Goal: Task Accomplishment & Management: Manage account settings

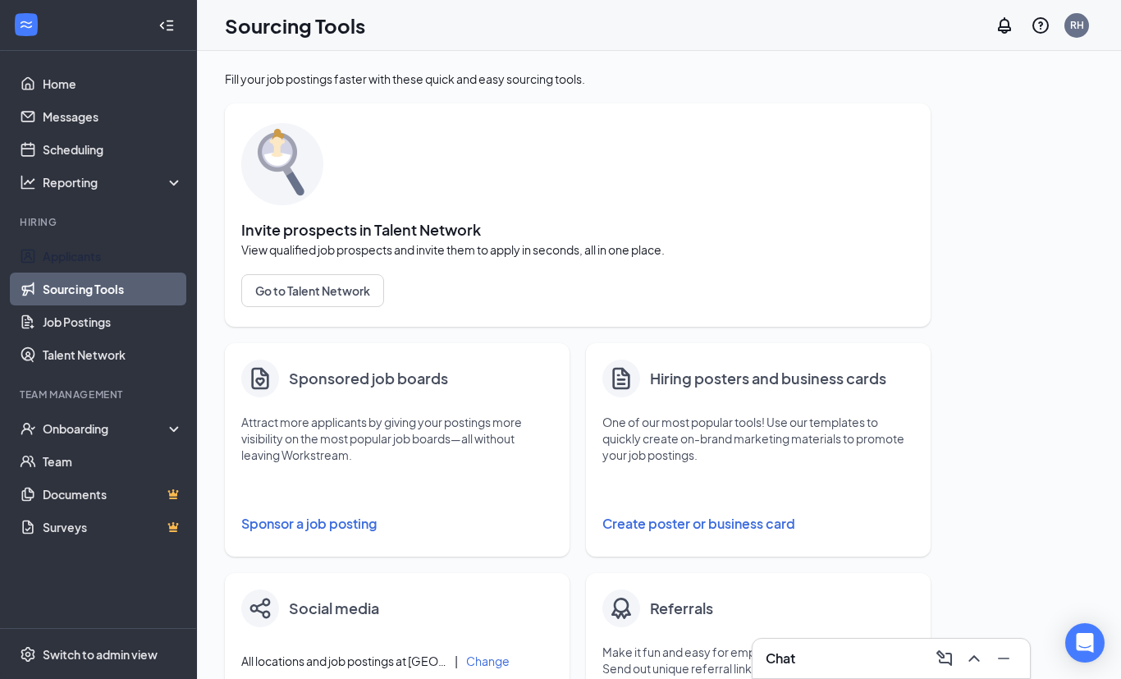
click at [110, 249] on link "Applicants" at bounding box center [113, 256] width 140 height 33
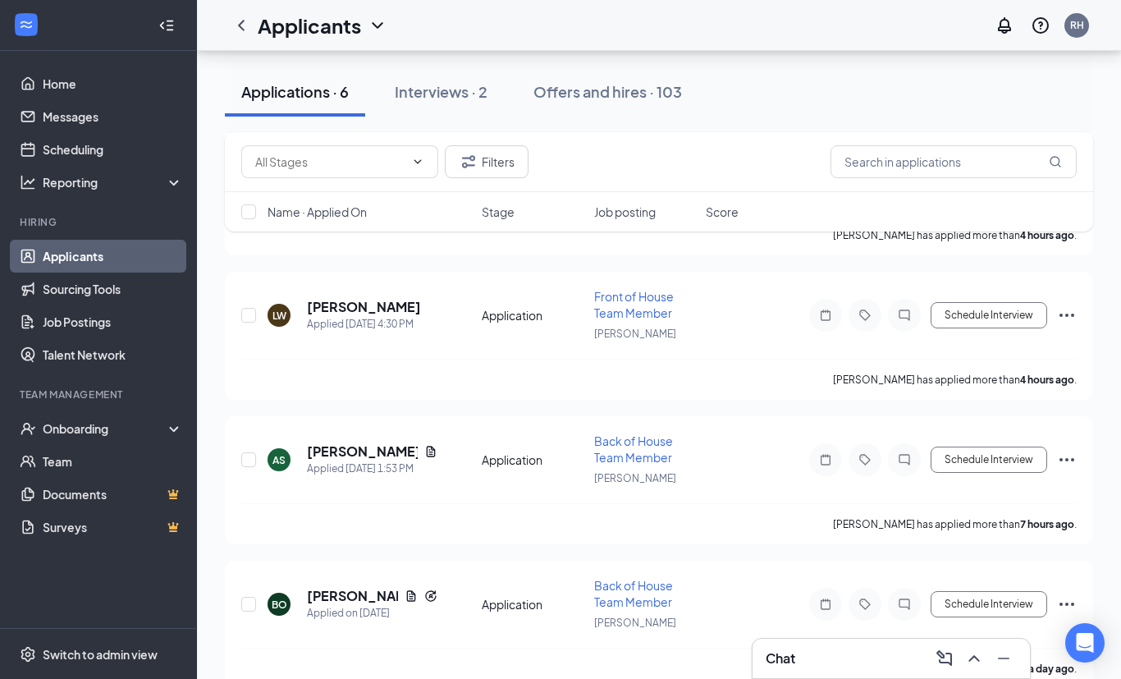
scroll to position [373, 0]
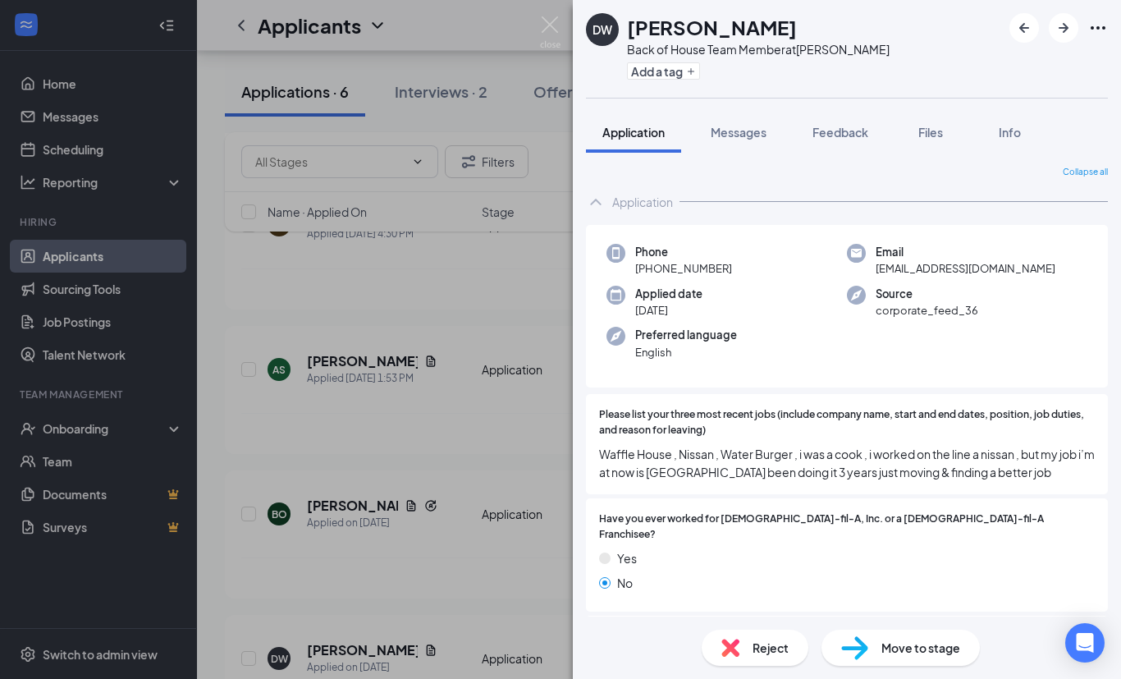
click at [501, 442] on div "DW [PERSON_NAME] Back of House Team Member at [PERSON_NAME] Add a tag Applicati…" at bounding box center [560, 339] width 1121 height 679
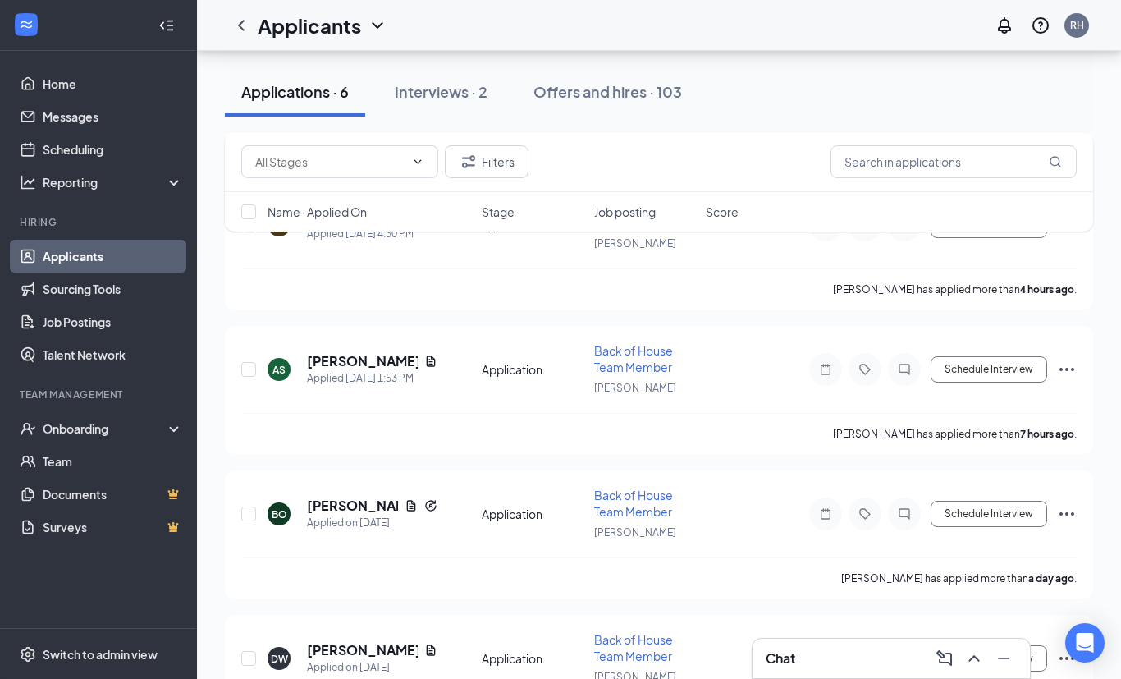
click at [1068, 657] on icon "Ellipses" at bounding box center [1067, 658] width 15 height 3
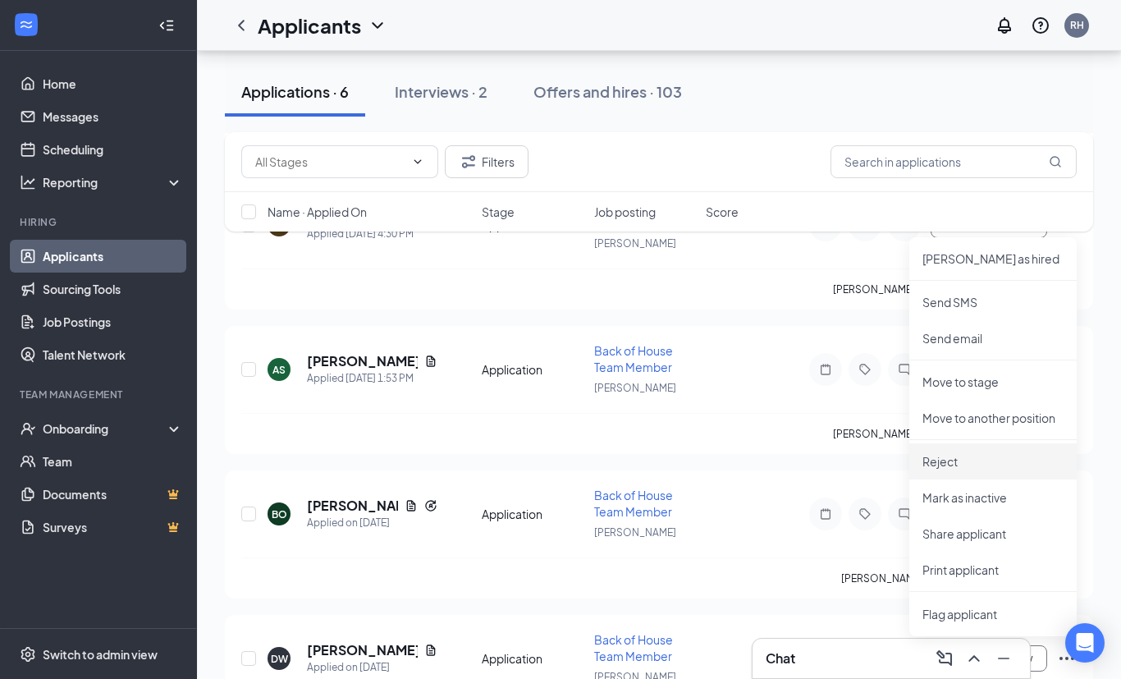
click at [941, 465] on p "Reject" at bounding box center [992, 461] width 141 height 16
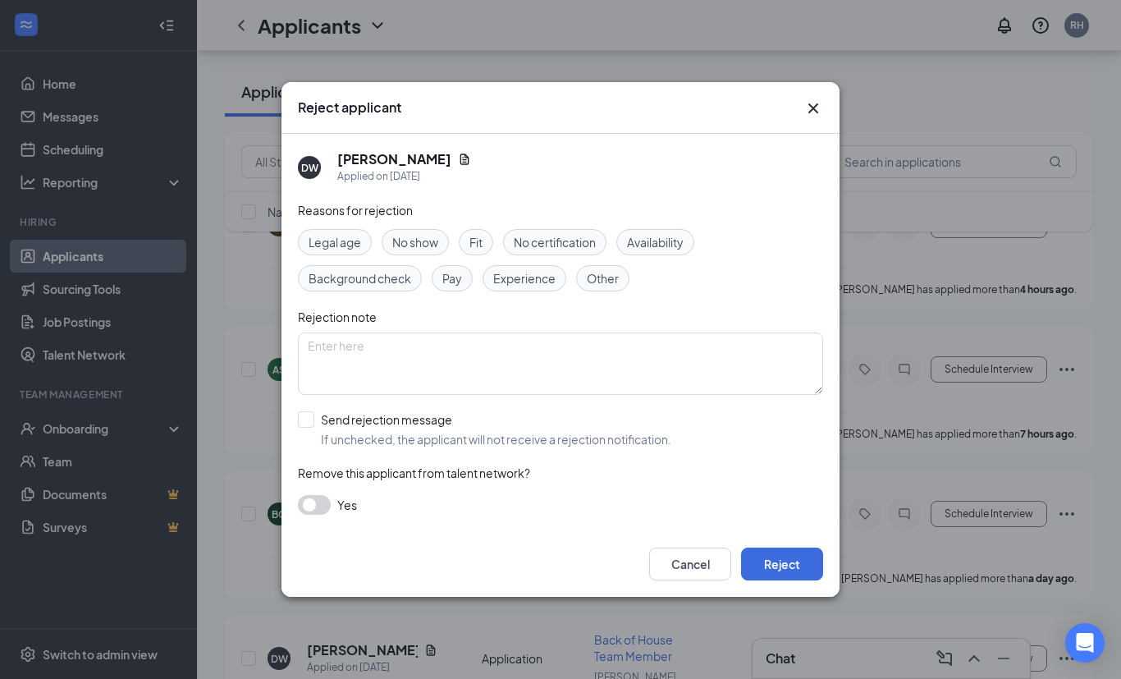
click at [307, 447] on input "Send rejection message If unchecked, the applicant will not receive a rejection…" at bounding box center [484, 429] width 373 height 36
checkbox input "true"
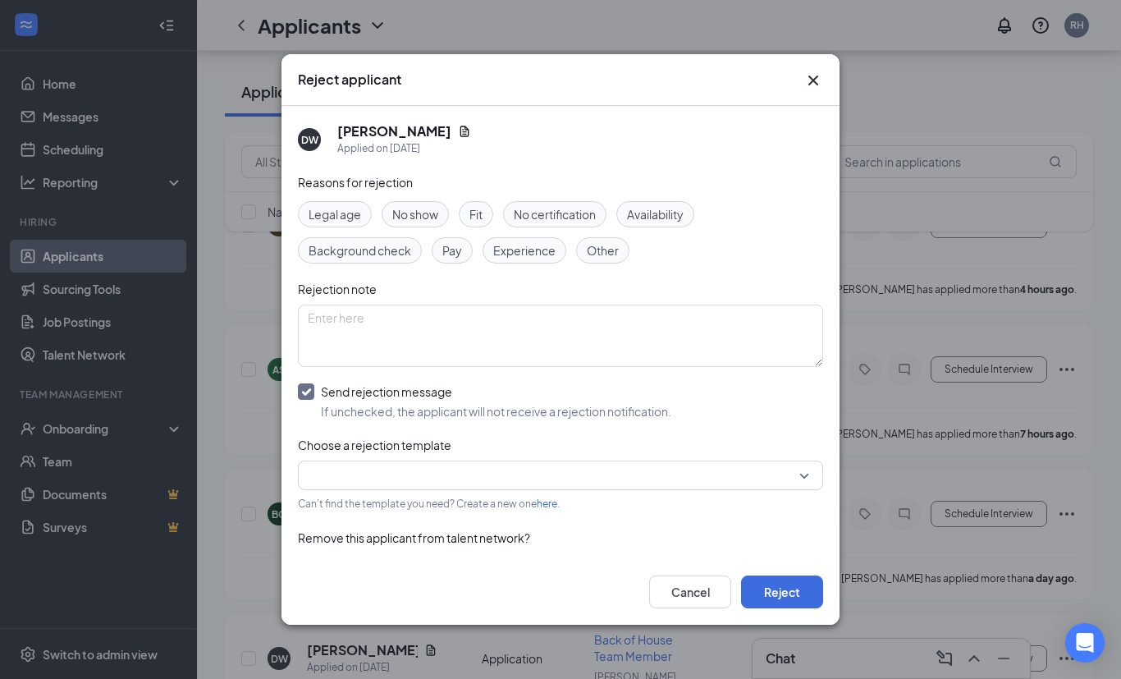
click at [457, 489] on input "search" at bounding box center [555, 475] width 494 height 28
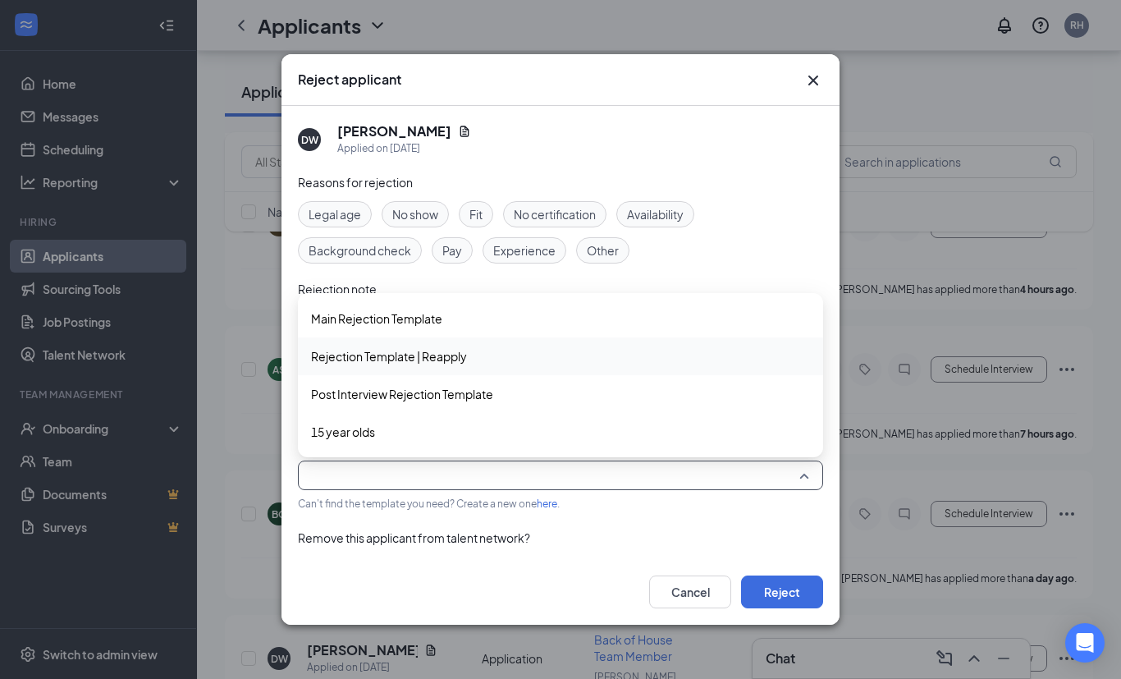
click at [433, 365] on span "Rejection Template | Reapply" at bounding box center [389, 356] width 156 height 18
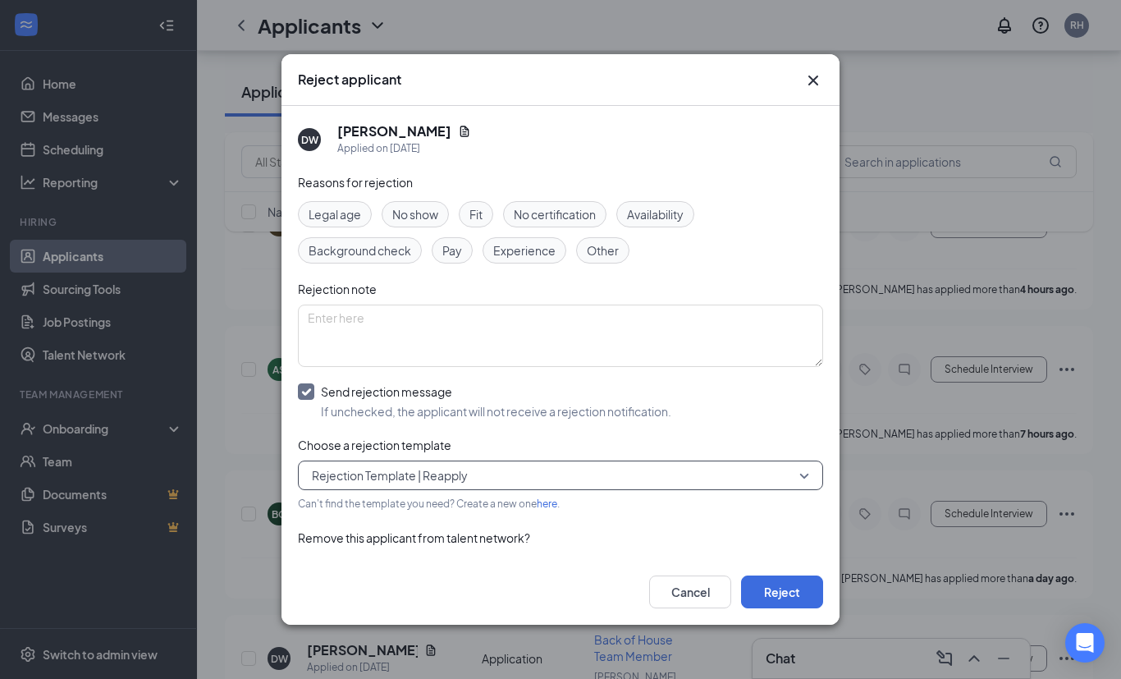
click at [793, 608] on button "Reject" at bounding box center [782, 591] width 82 height 33
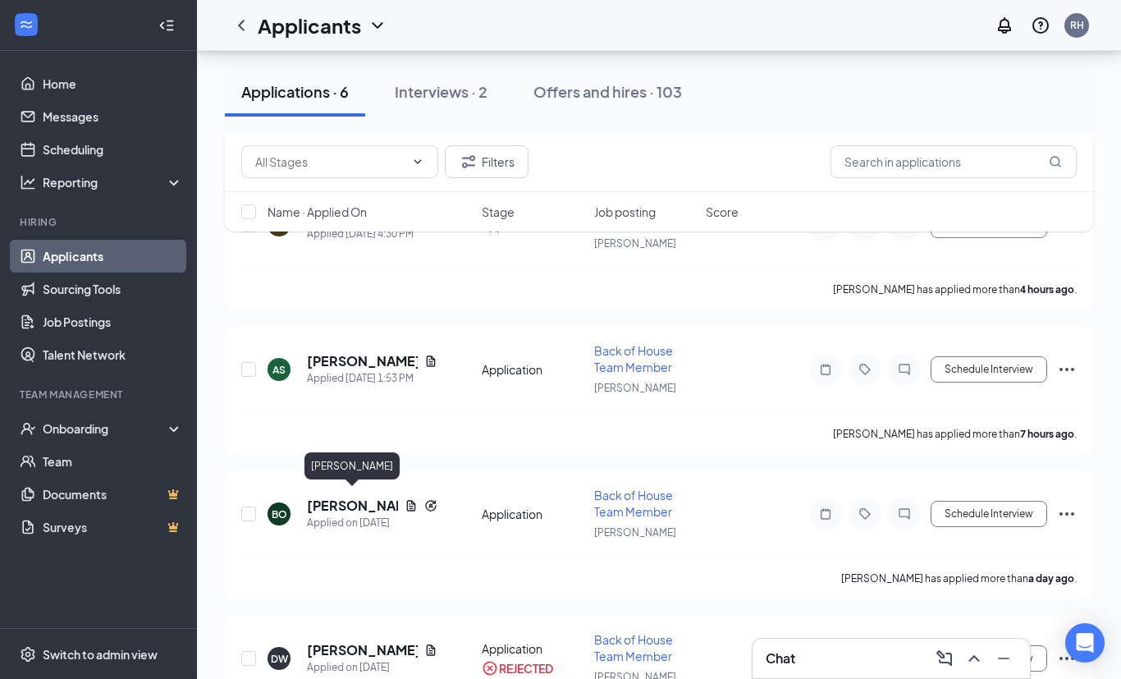
click at [343, 506] on h5 "[PERSON_NAME]" at bounding box center [352, 506] width 91 height 18
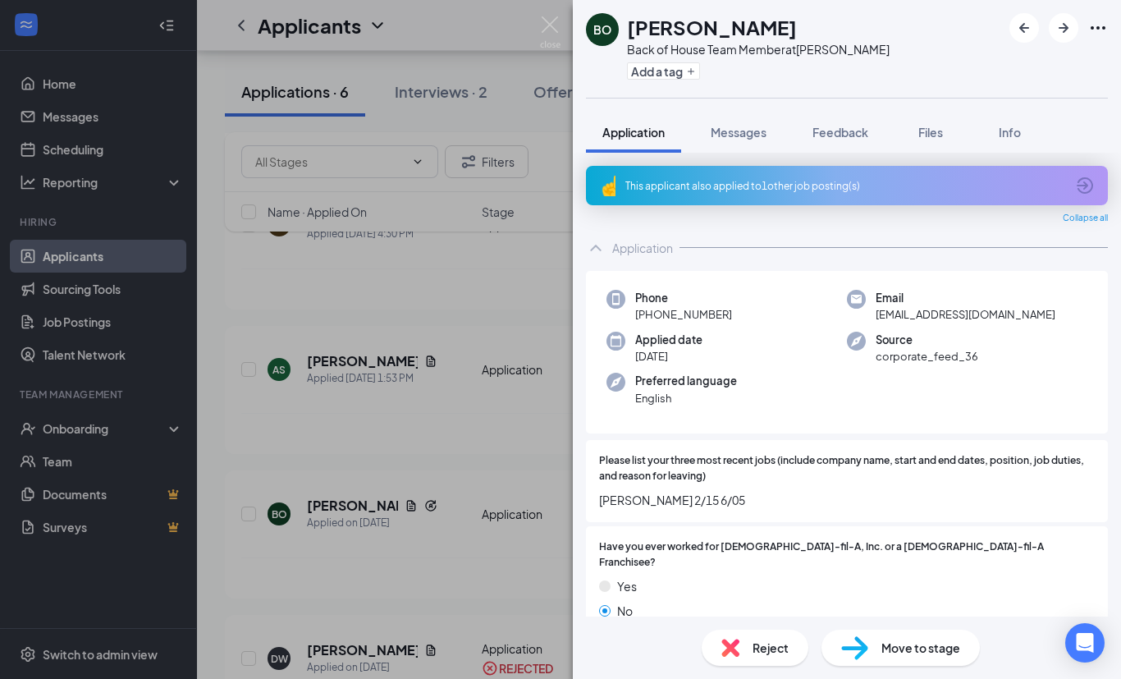
click at [433, 571] on div "[PERSON_NAME] Back of House Team Member at [PERSON_NAME] Add a tag Application …" at bounding box center [560, 339] width 1121 height 679
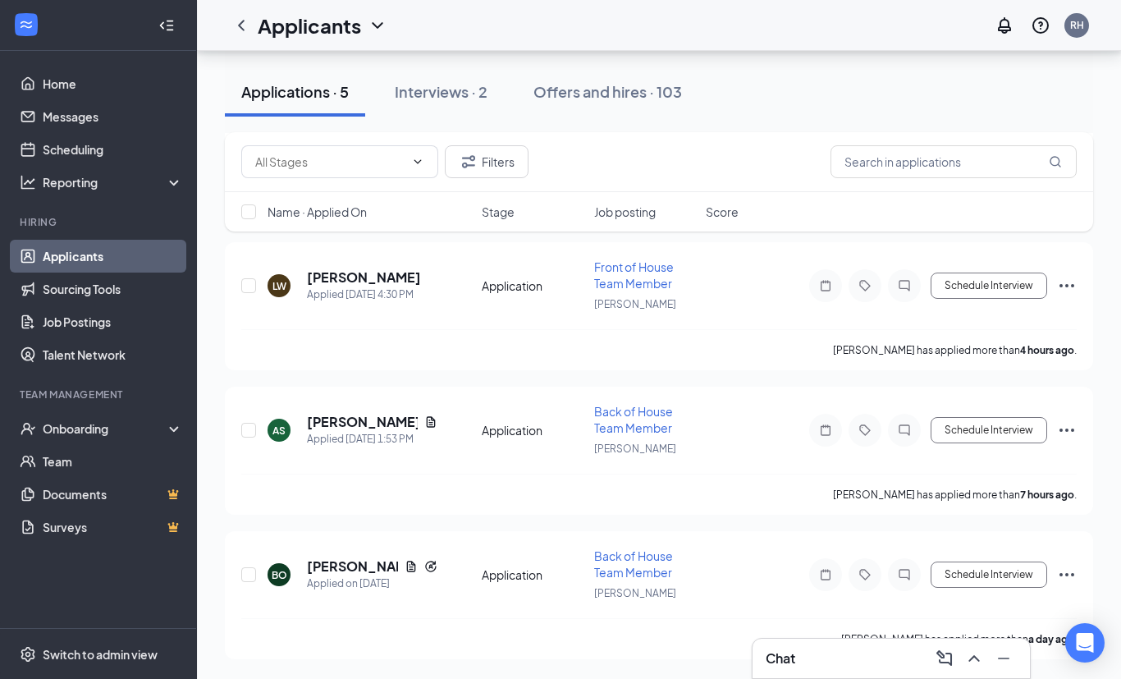
scroll to position [282, 0]
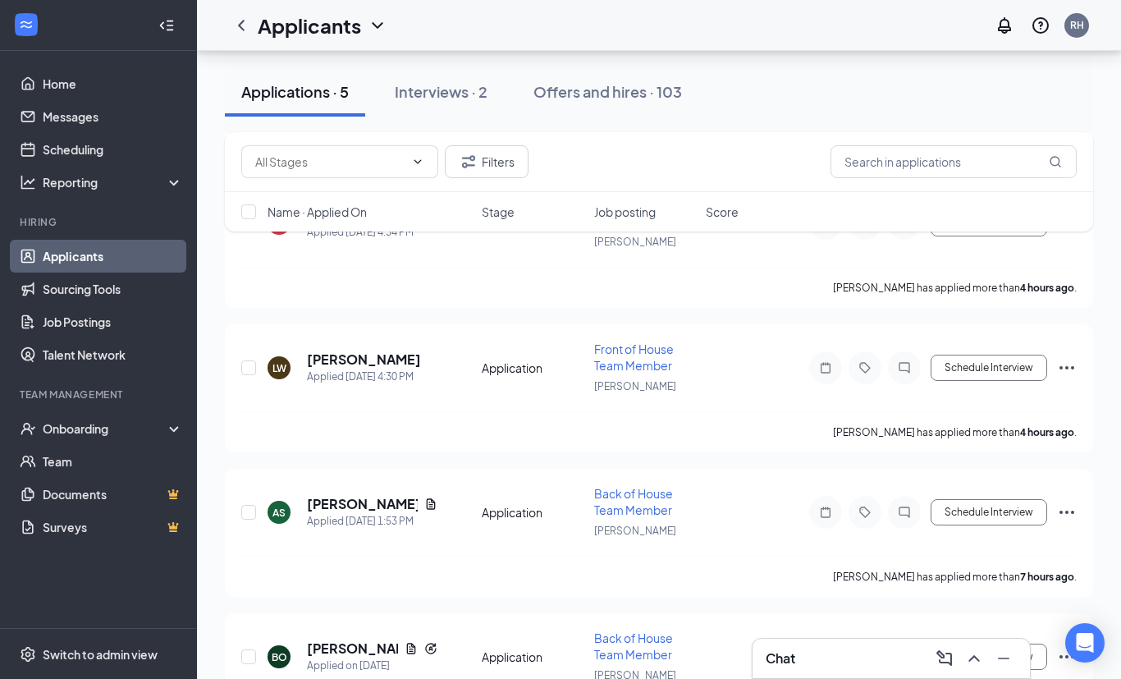
click at [1070, 511] on icon "Ellipses" at bounding box center [1067, 512] width 20 height 20
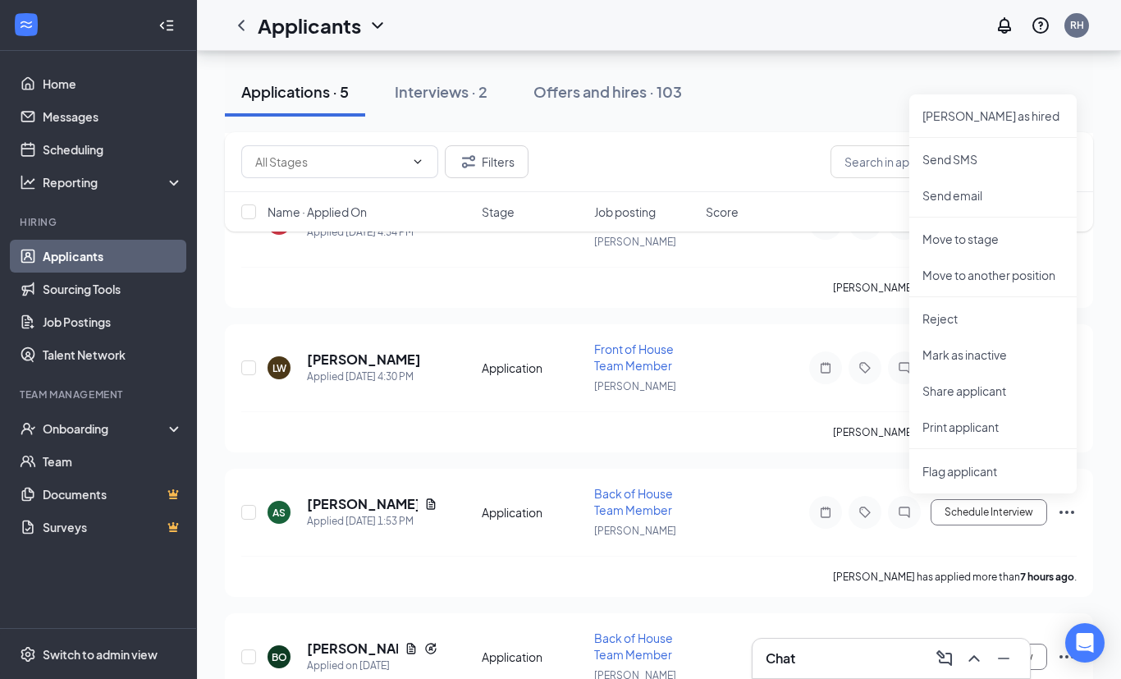
click at [943, 316] on p "Reject" at bounding box center [992, 318] width 141 height 16
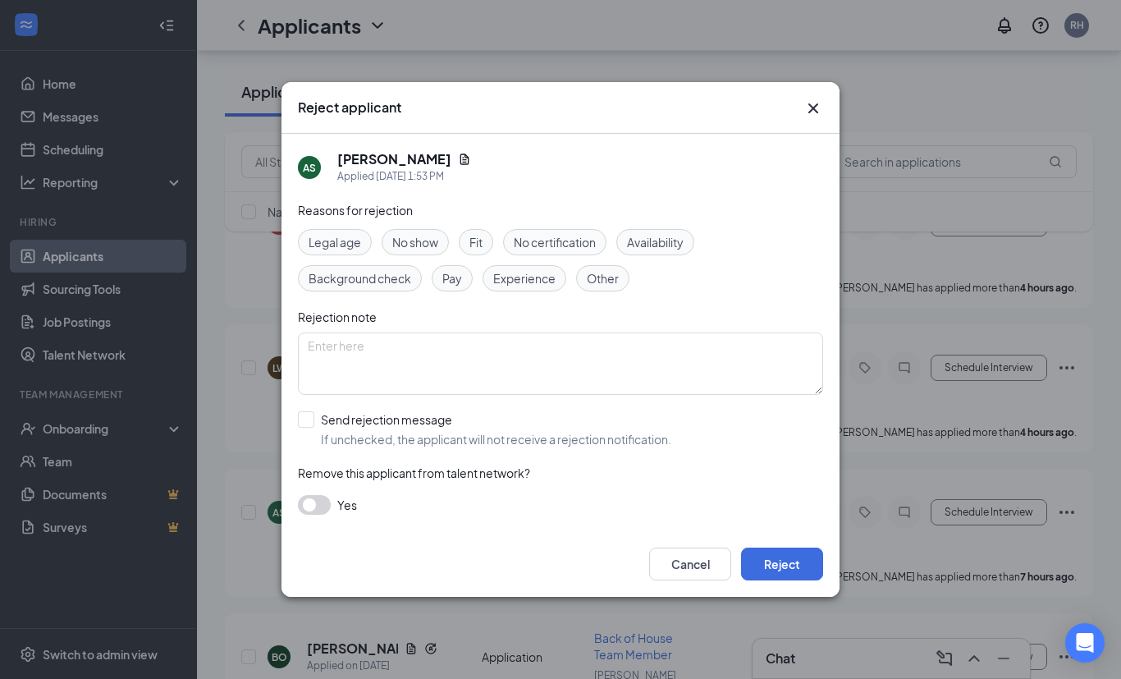
click at [811, 118] on icon "Cross" at bounding box center [813, 108] width 20 height 20
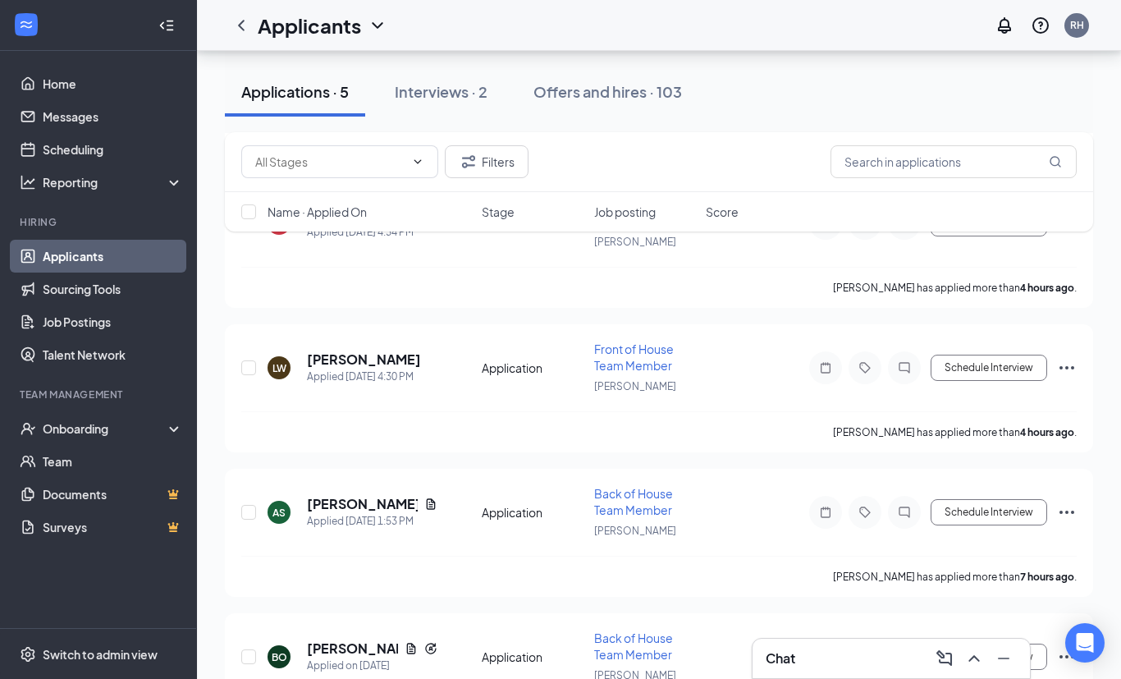
click at [1070, 650] on icon "Ellipses" at bounding box center [1067, 657] width 20 height 20
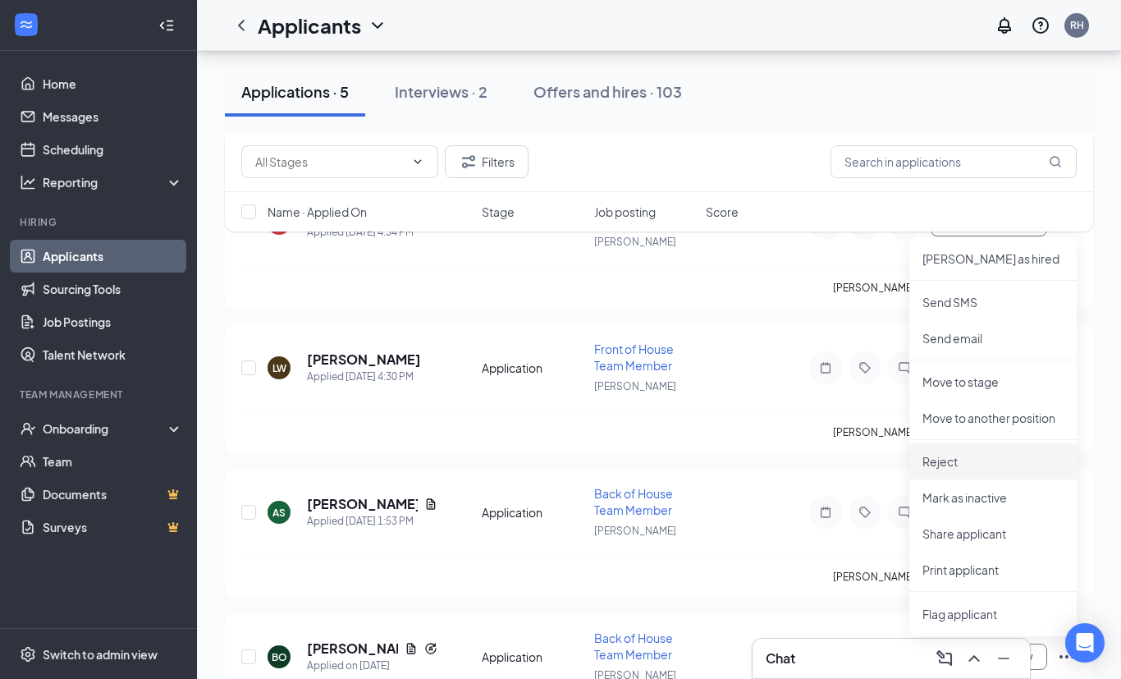
click at [940, 459] on p "Reject" at bounding box center [992, 461] width 141 height 16
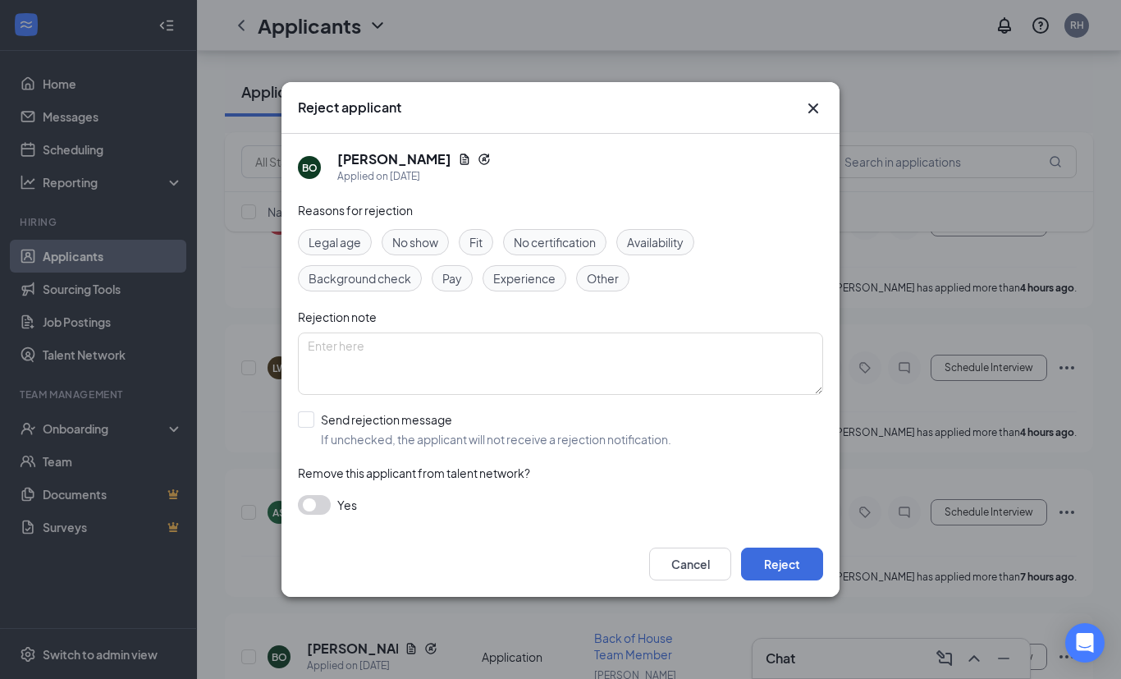
click at [301, 447] on input "Send rejection message If unchecked, the applicant will not receive a rejection…" at bounding box center [484, 429] width 373 height 36
checkbox input "true"
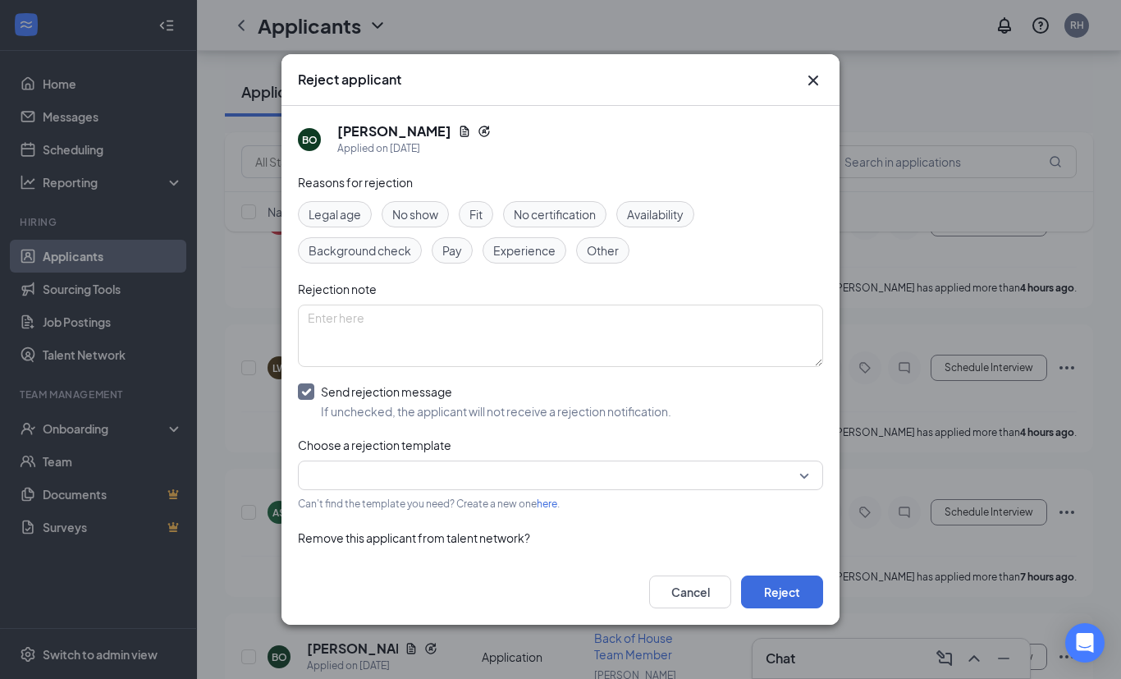
click at [414, 484] on input "search" at bounding box center [555, 475] width 494 height 28
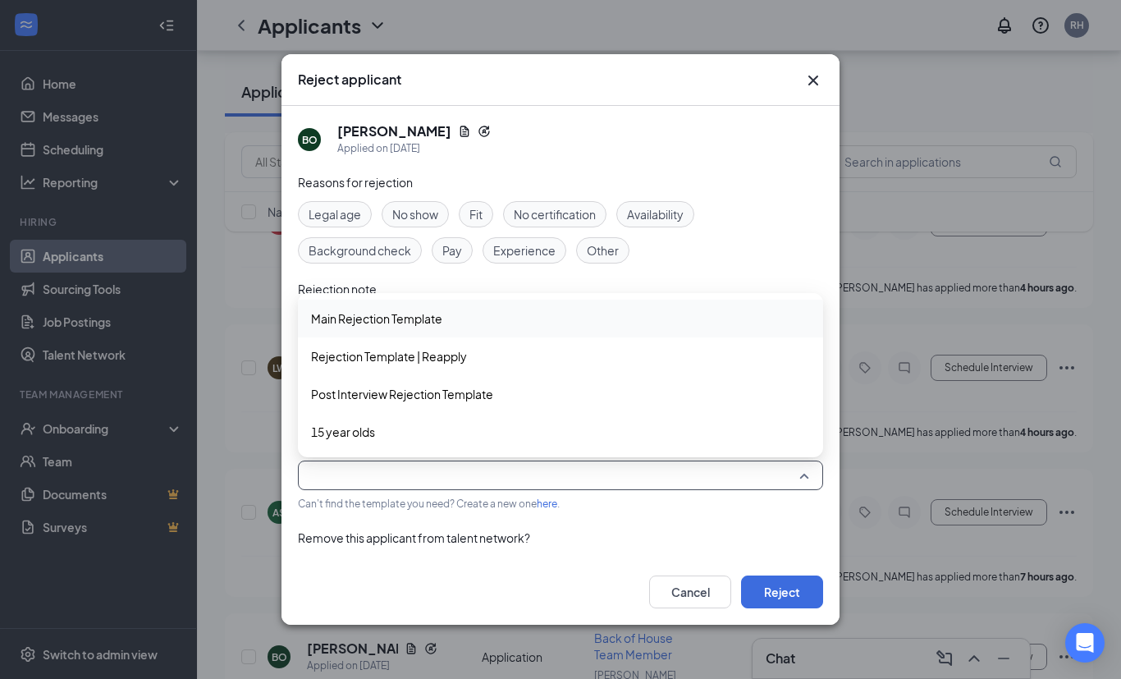
click at [437, 327] on span "Main Rejection Template" at bounding box center [376, 318] width 131 height 18
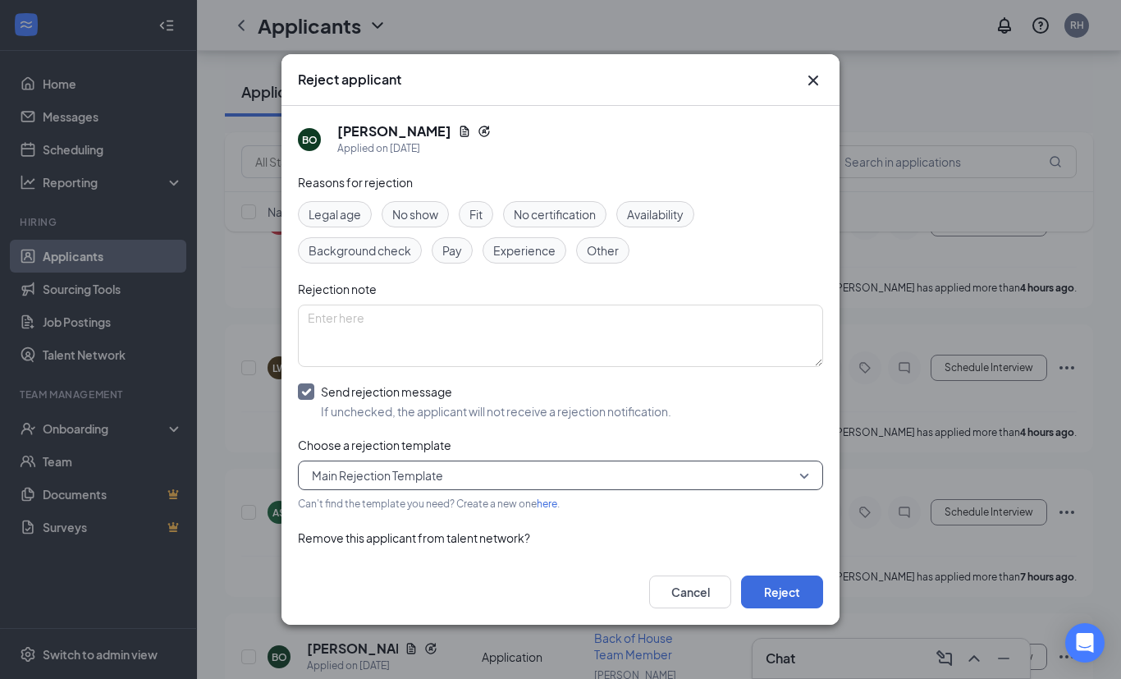
click at [795, 608] on button "Reject" at bounding box center [782, 591] width 82 height 33
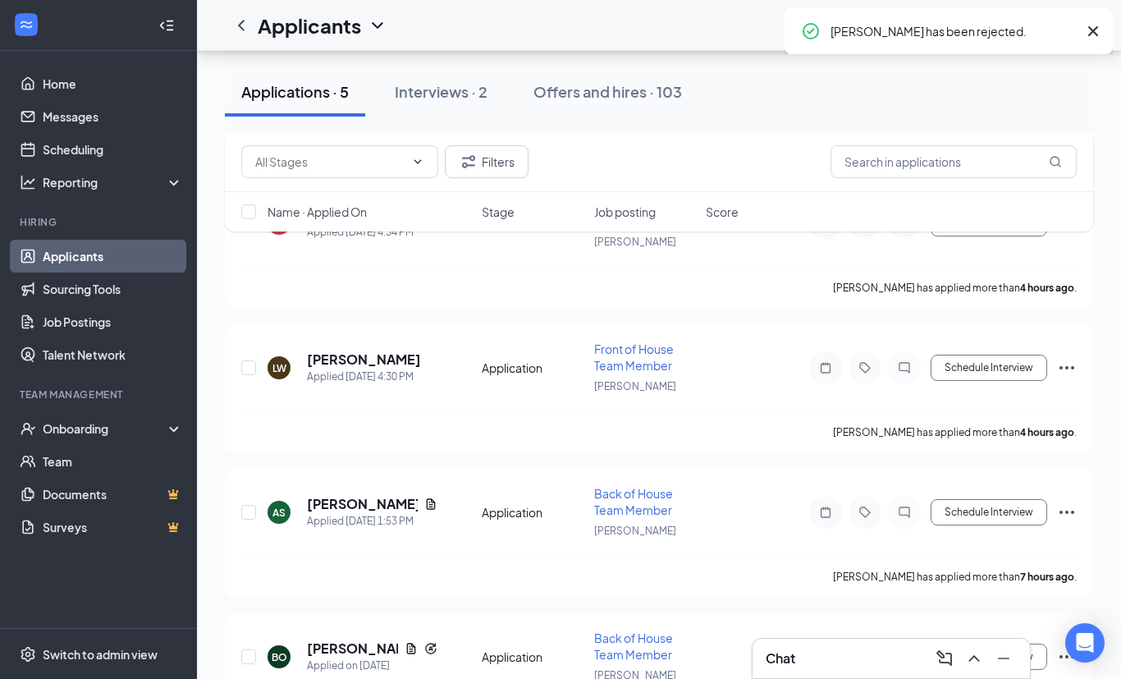
scroll to position [140, 0]
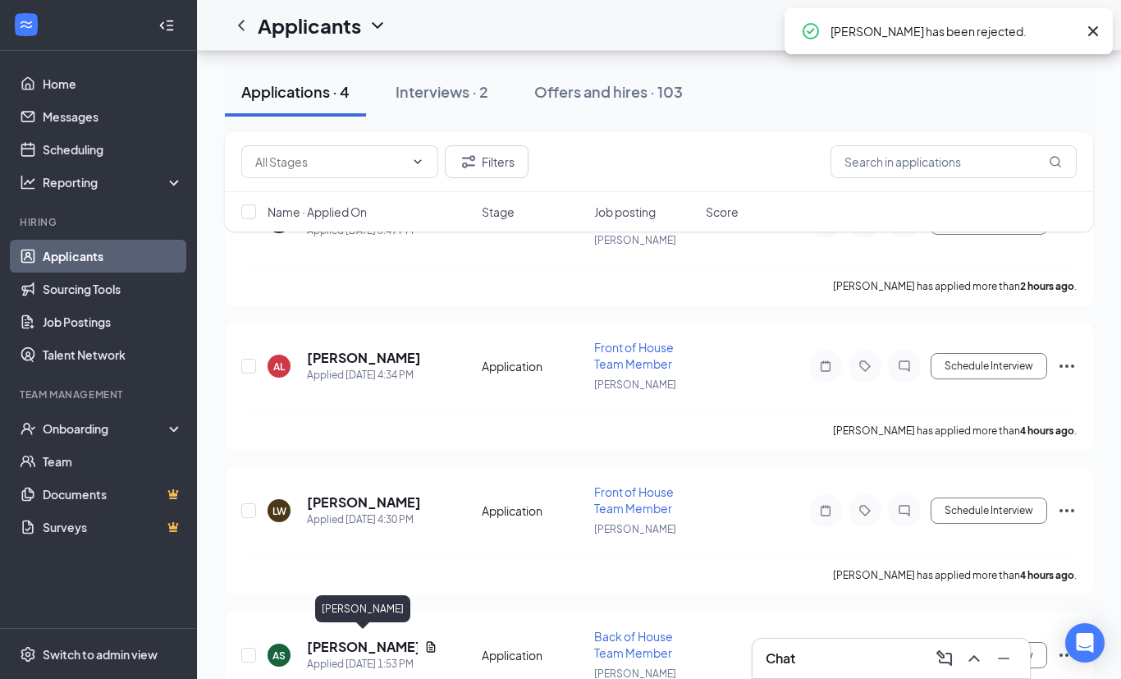
click at [364, 640] on h5 "[PERSON_NAME]" at bounding box center [362, 647] width 111 height 18
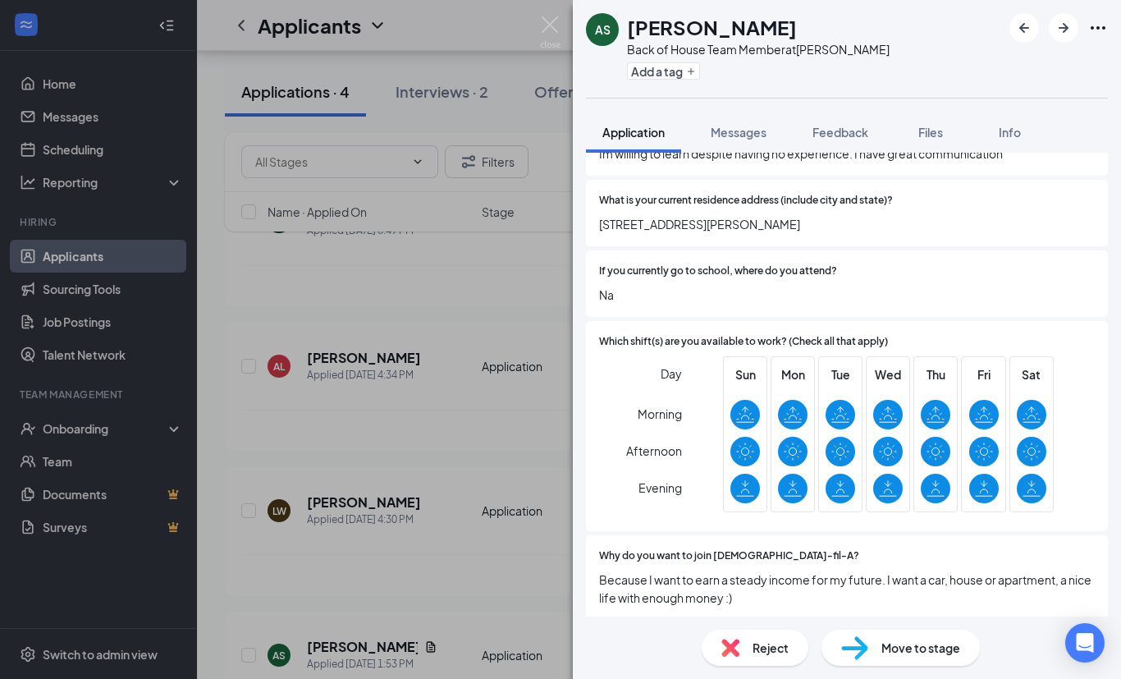
scroll to position [516, 0]
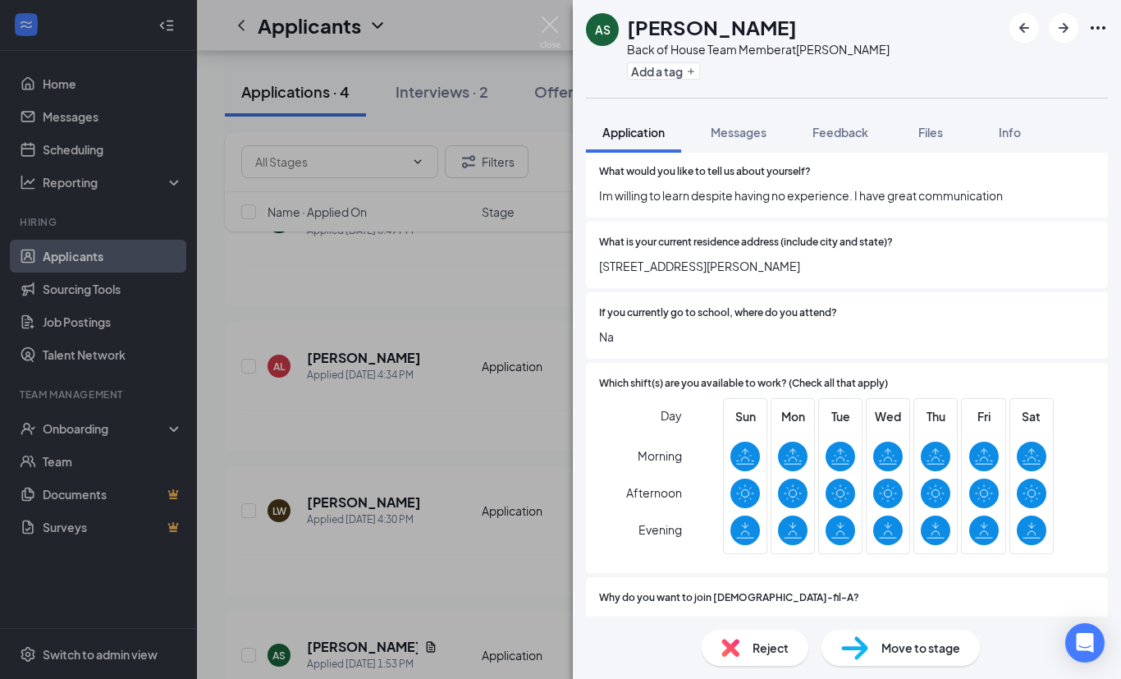
click at [401, 679] on div "AS [PERSON_NAME] Back of House Team Member at [PERSON_NAME] Add a tag Applicati…" at bounding box center [560, 339] width 1121 height 679
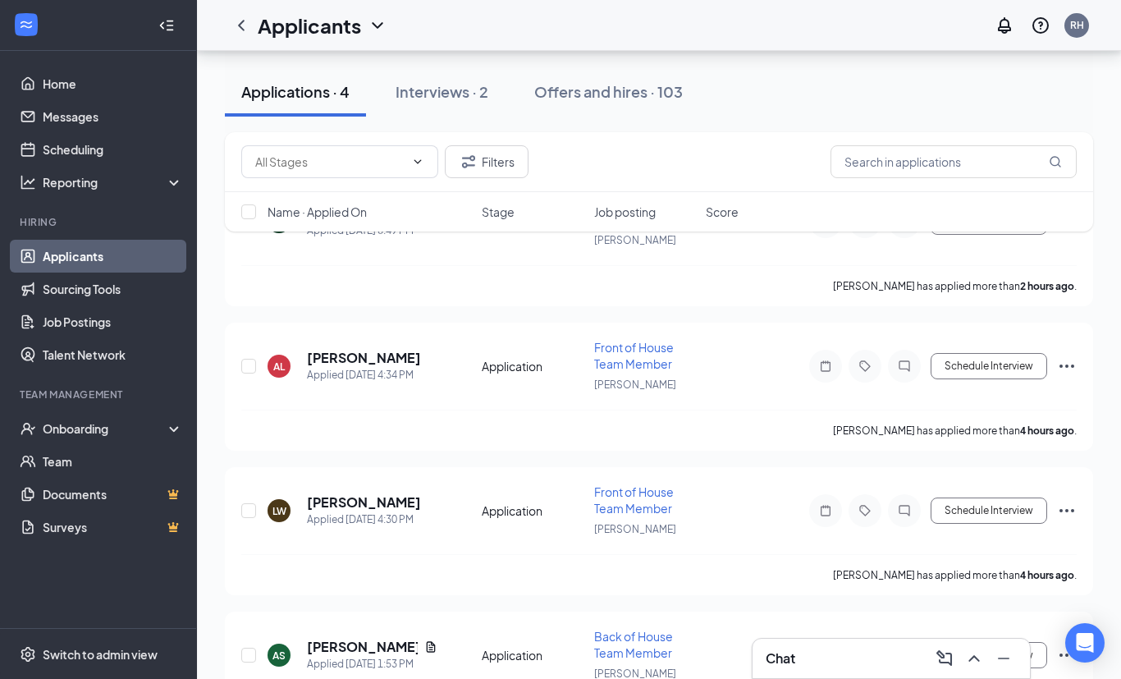
click at [1069, 652] on icon "Ellipses" at bounding box center [1067, 655] width 20 height 20
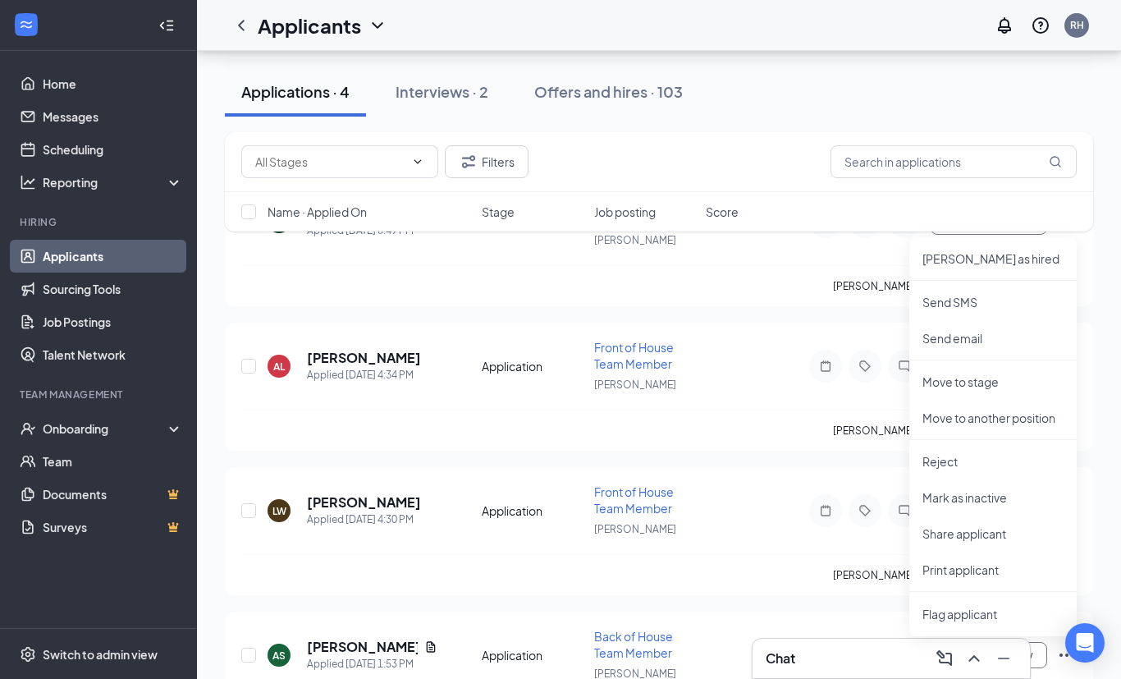
click at [953, 461] on p "Reject" at bounding box center [992, 461] width 141 height 16
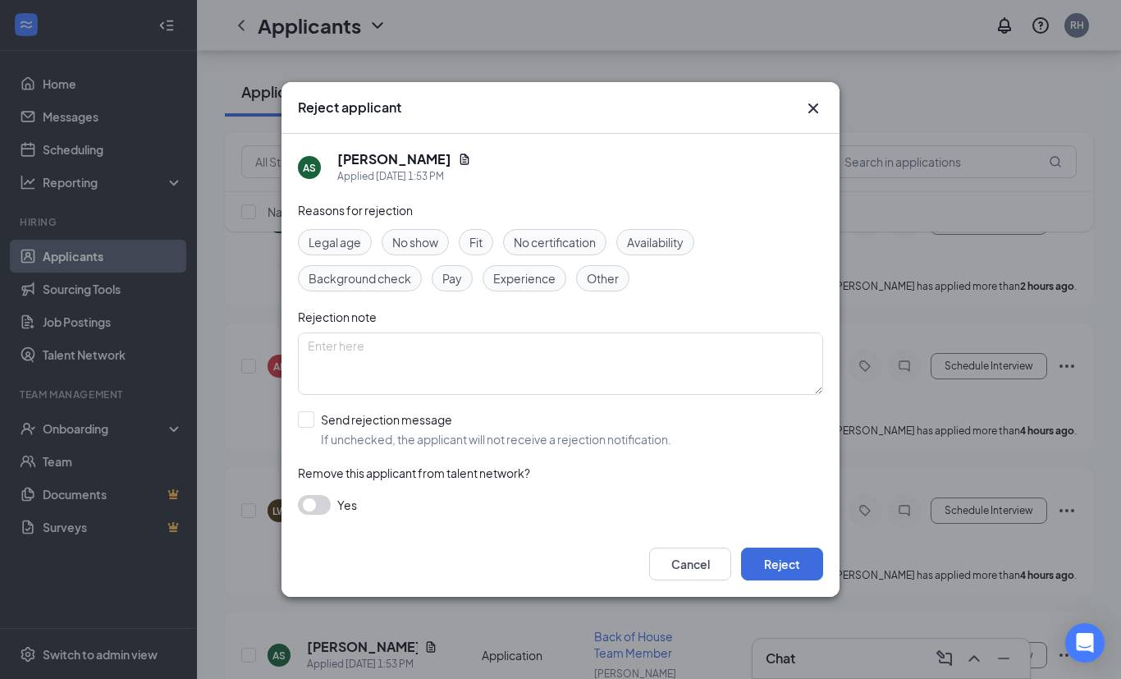
click at [308, 447] on input "Send rejection message If unchecked, the applicant will not receive a rejection…" at bounding box center [484, 429] width 373 height 36
checkbox input "true"
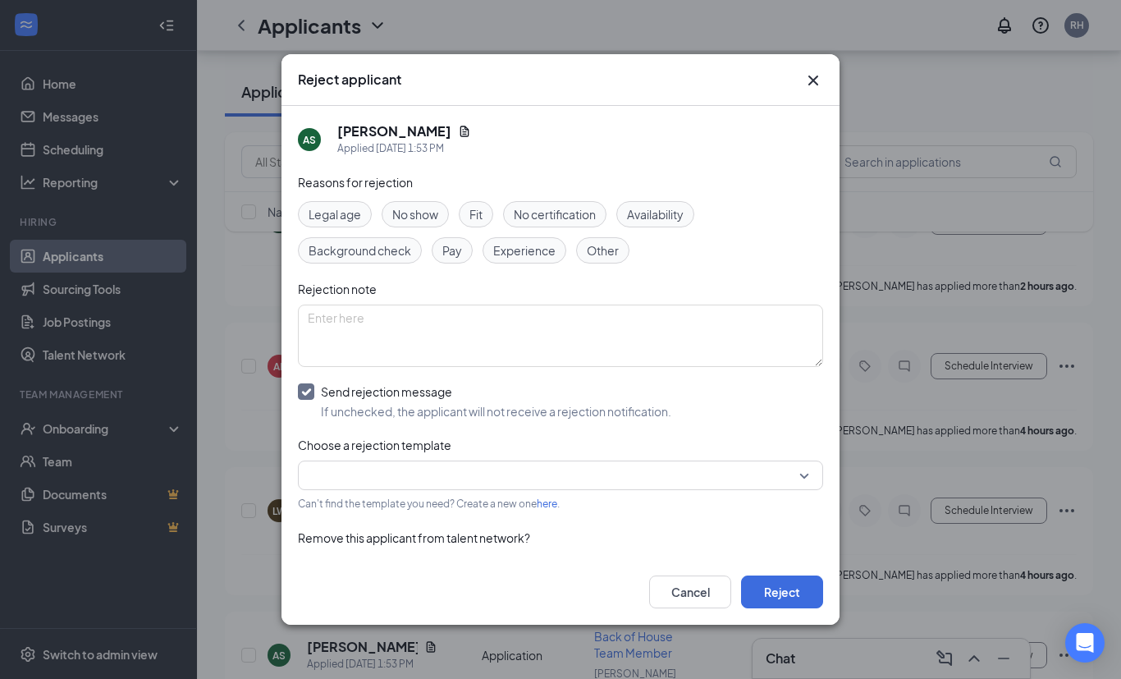
click at [455, 489] on input "search" at bounding box center [555, 475] width 494 height 28
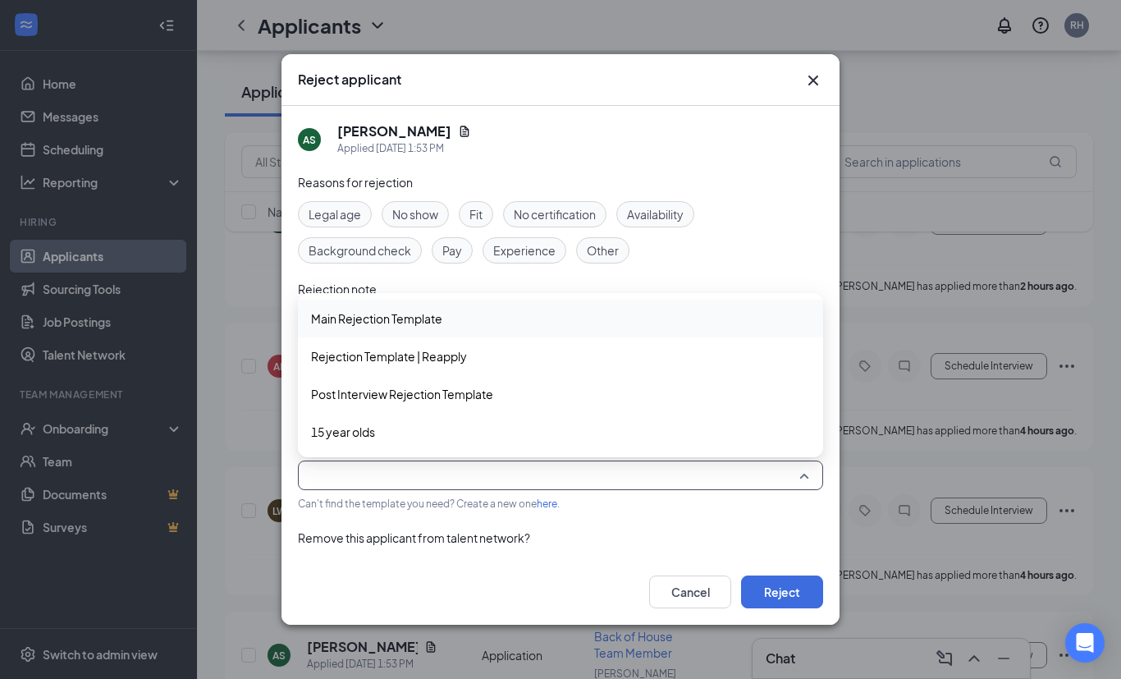
click at [439, 327] on span "Main Rejection Template" at bounding box center [376, 318] width 131 height 18
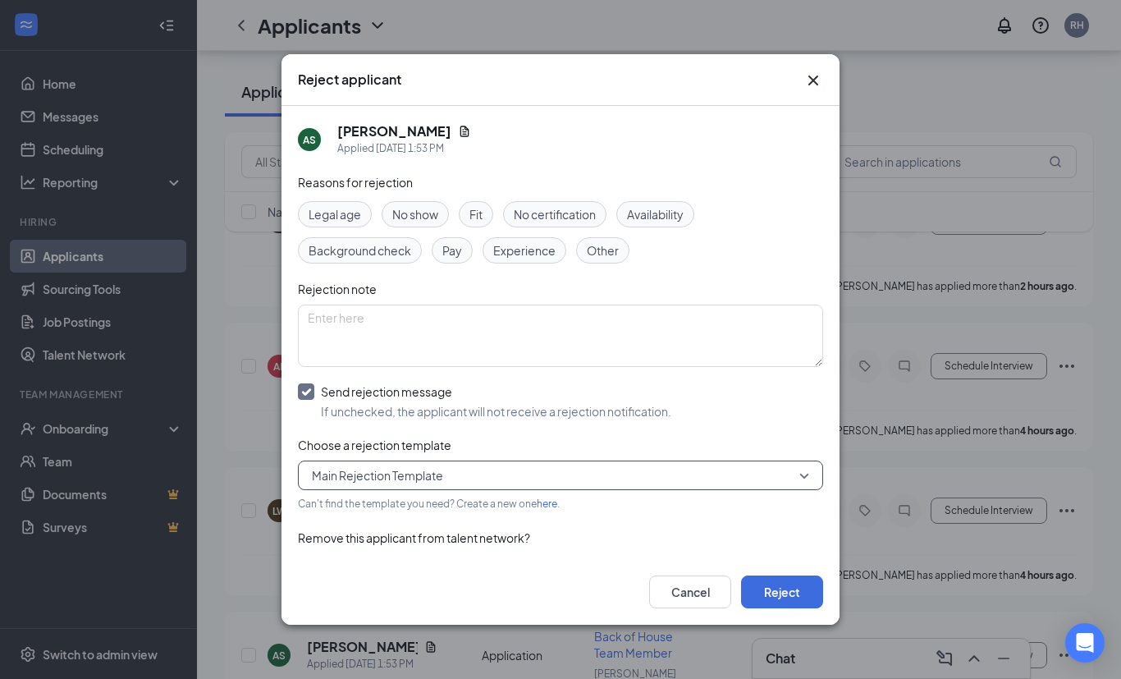
click at [785, 608] on button "Reject" at bounding box center [782, 591] width 82 height 33
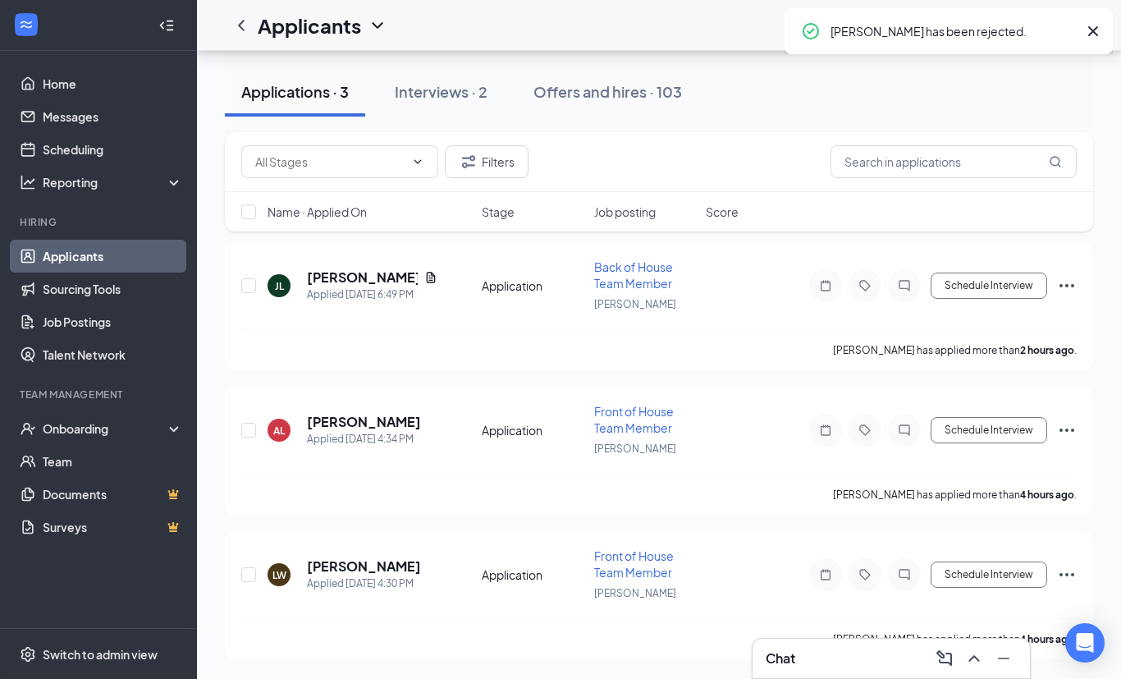
scroll to position [53, 0]
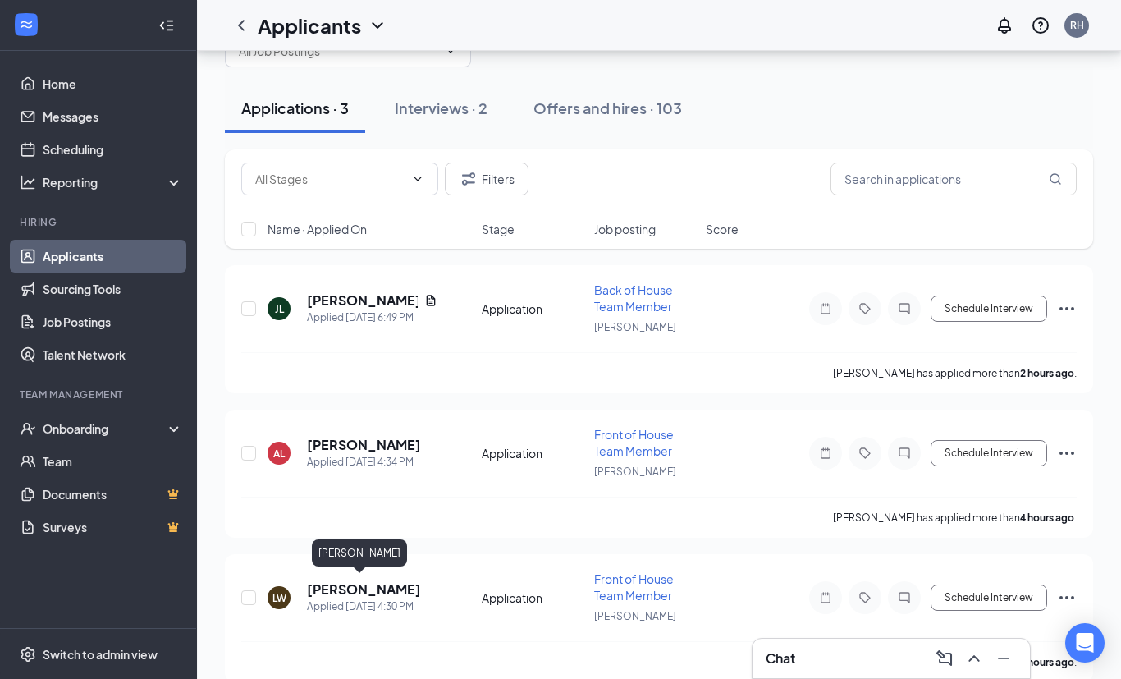
click at [358, 586] on h5 "[PERSON_NAME]" at bounding box center [364, 589] width 114 height 18
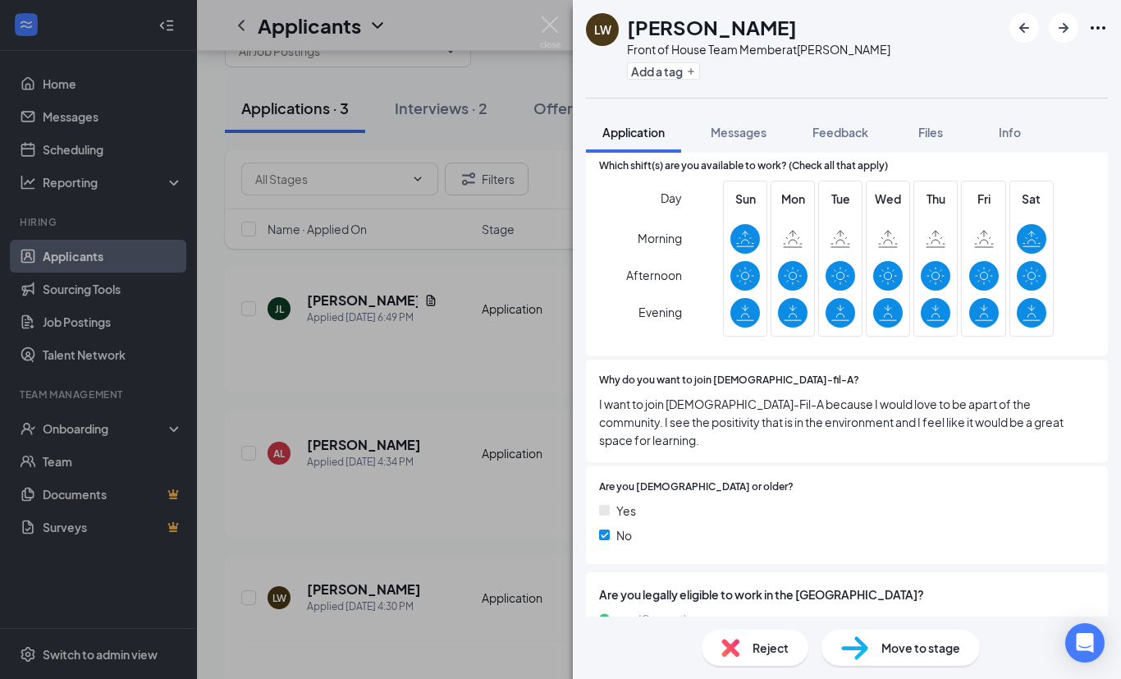
scroll to position [768, 0]
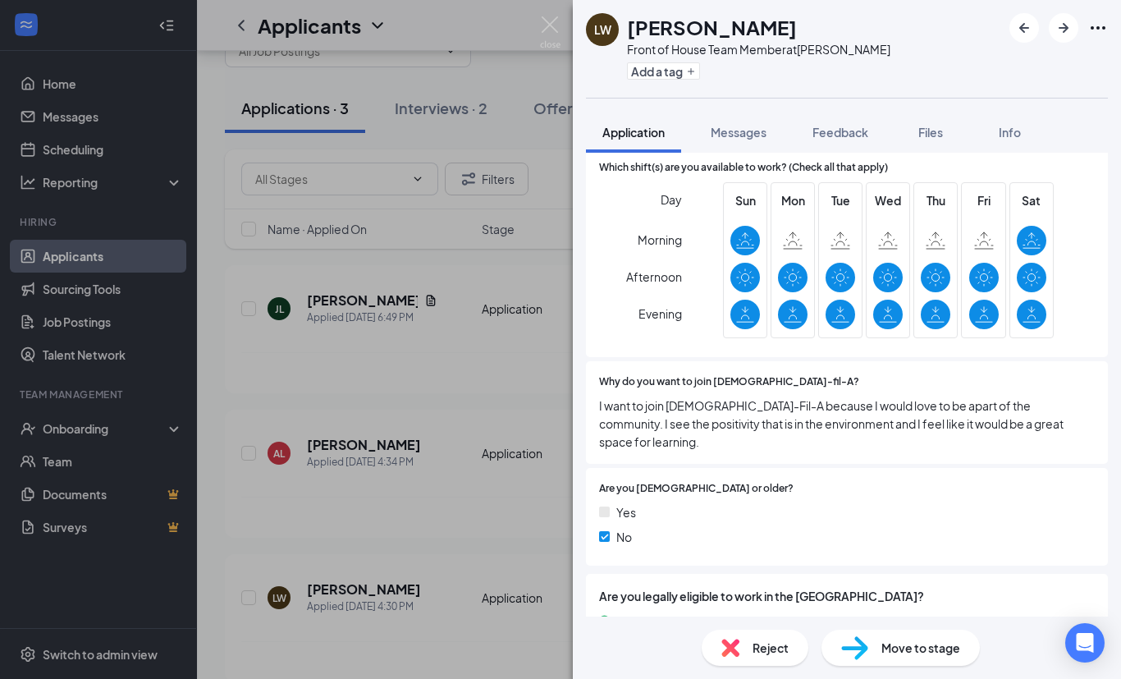
click at [402, 666] on div "LW [PERSON_NAME] Front of House Team Member at [PERSON_NAME] Add a tag Applicat…" at bounding box center [560, 339] width 1121 height 679
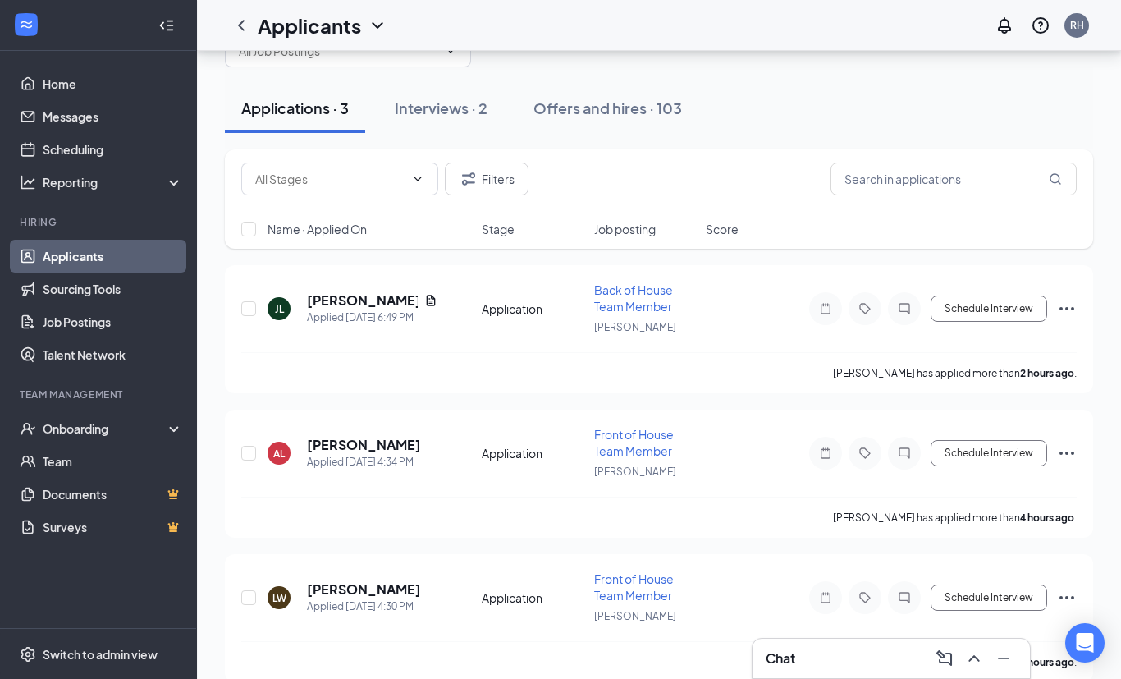
click at [1069, 597] on icon "Ellipses" at bounding box center [1067, 598] width 20 height 20
click at [309, 580] on h5 "[PERSON_NAME]" at bounding box center [364, 589] width 114 height 18
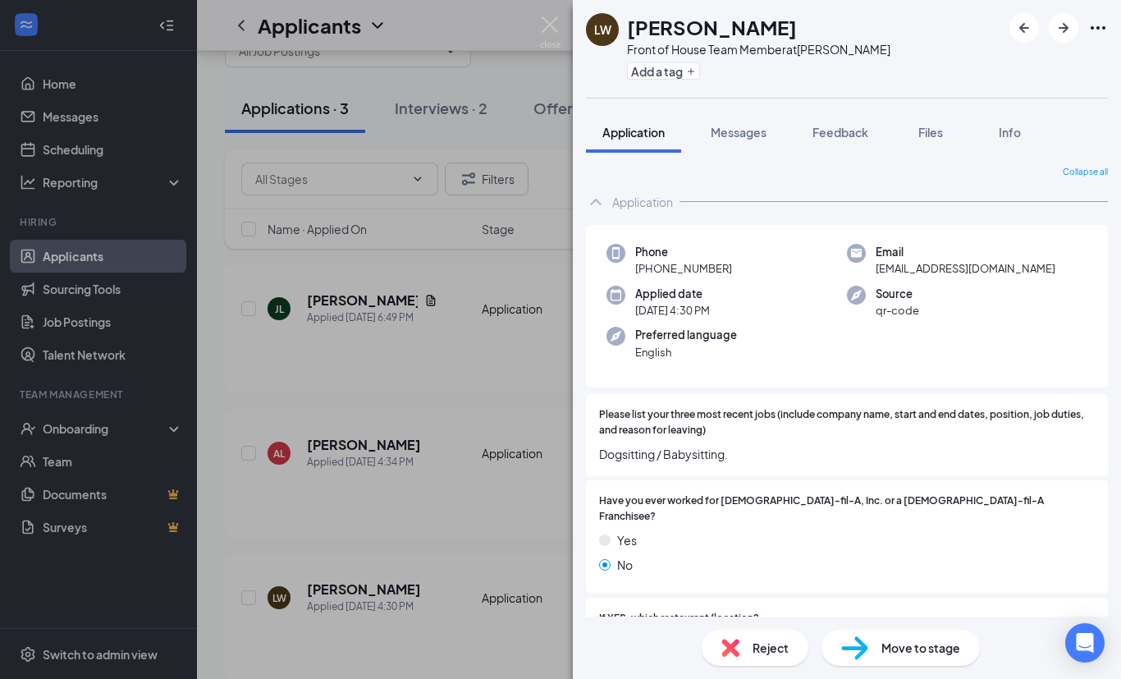
click at [342, 595] on div "LW [PERSON_NAME] Front of House Team Member at [PERSON_NAME] Add a tag Applicat…" at bounding box center [560, 339] width 1121 height 679
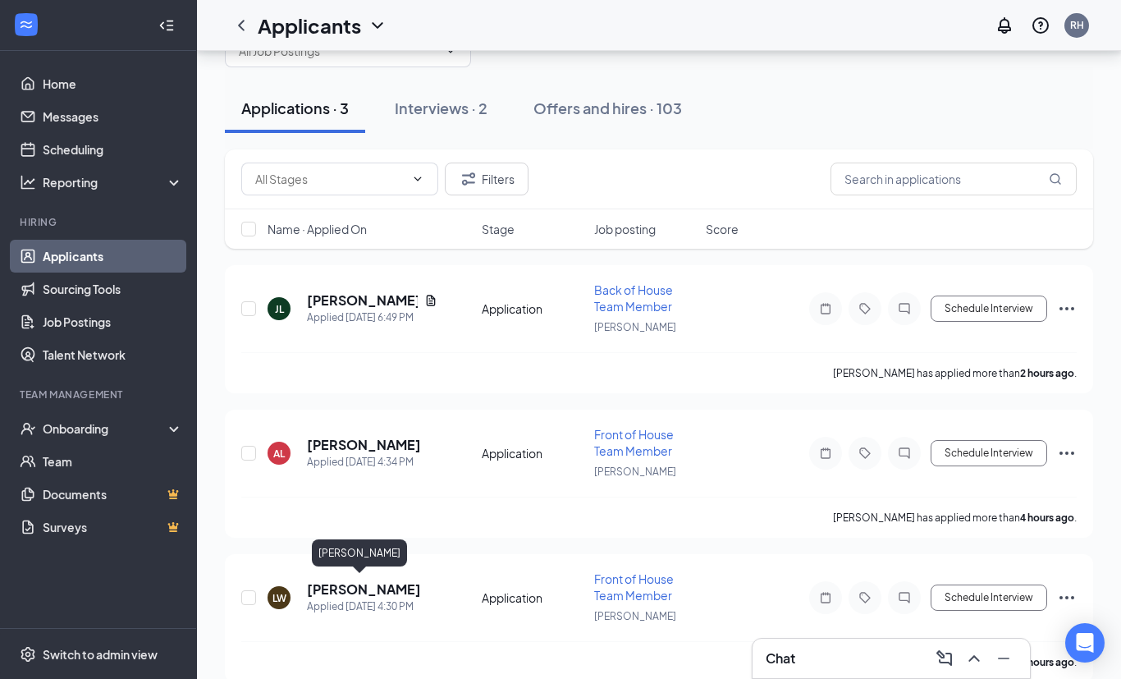
click at [332, 580] on h5 "[PERSON_NAME]" at bounding box center [364, 589] width 114 height 18
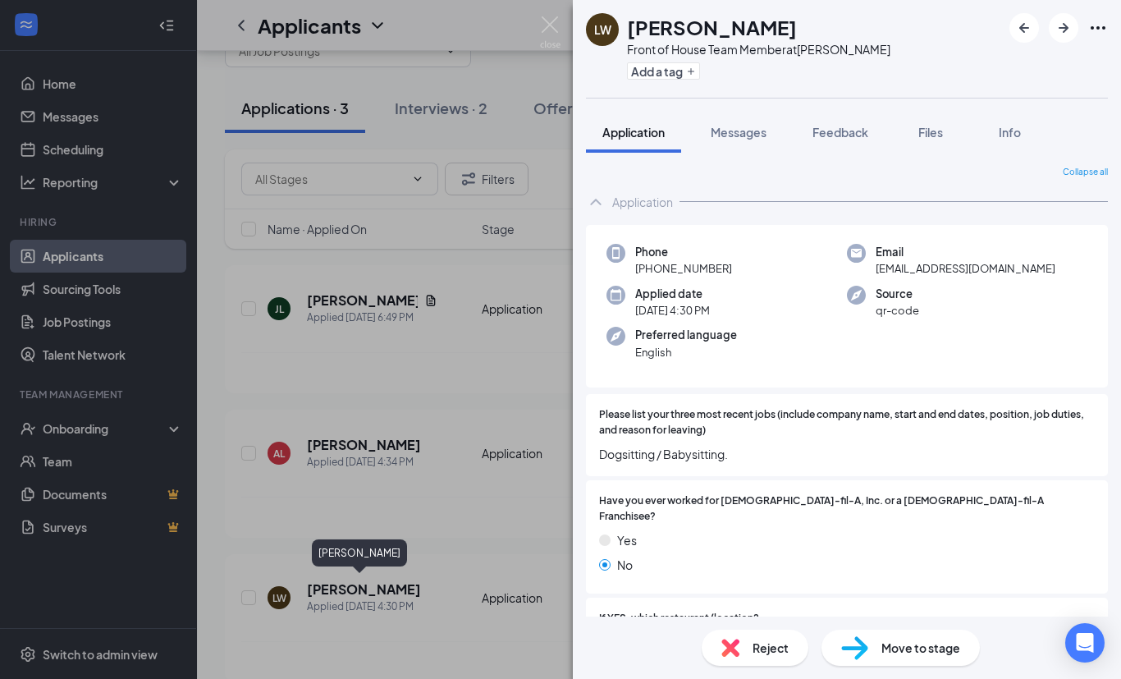
click at [368, 591] on div "LW [PERSON_NAME] Front of House Team Member at [PERSON_NAME] Add a tag Applicat…" at bounding box center [560, 339] width 1121 height 679
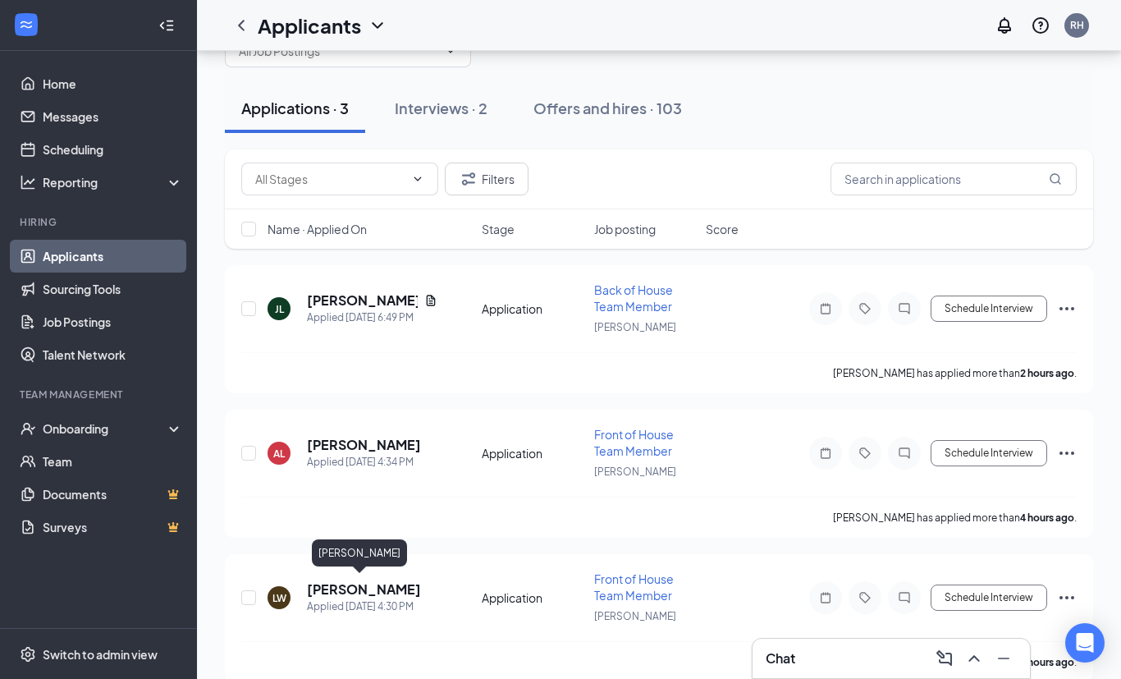
click at [361, 588] on h5 "[PERSON_NAME]" at bounding box center [364, 589] width 114 height 18
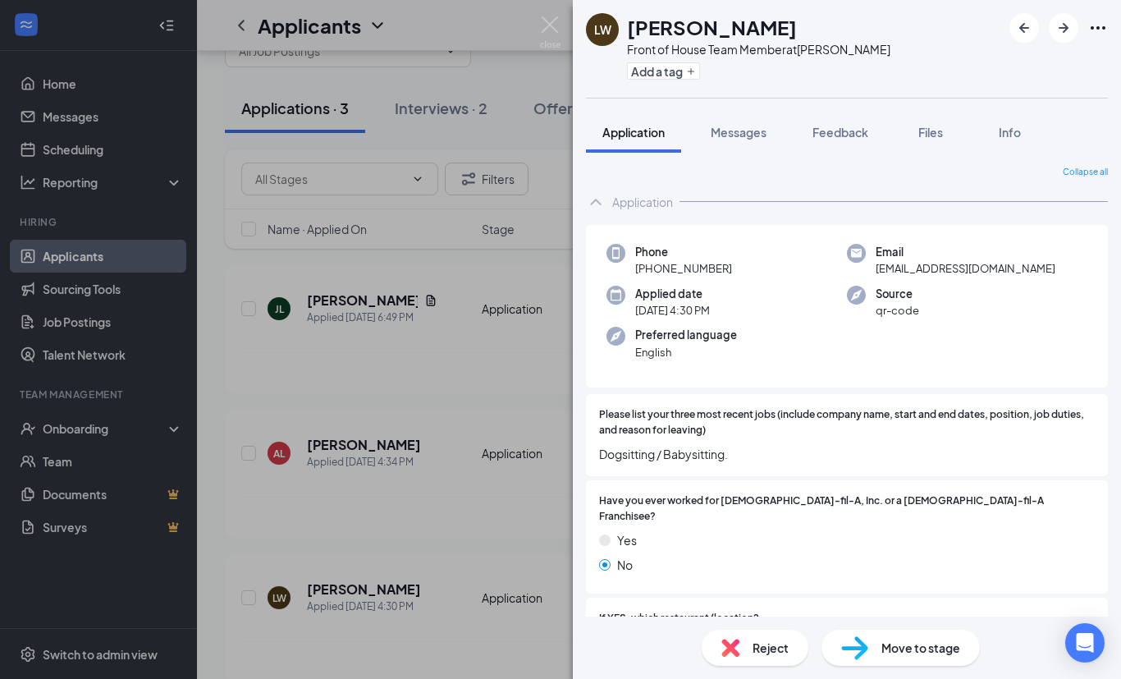
click at [412, 679] on div "LW [PERSON_NAME] Front of House Team Member at [PERSON_NAME] Add a tag Applicat…" at bounding box center [560, 339] width 1121 height 679
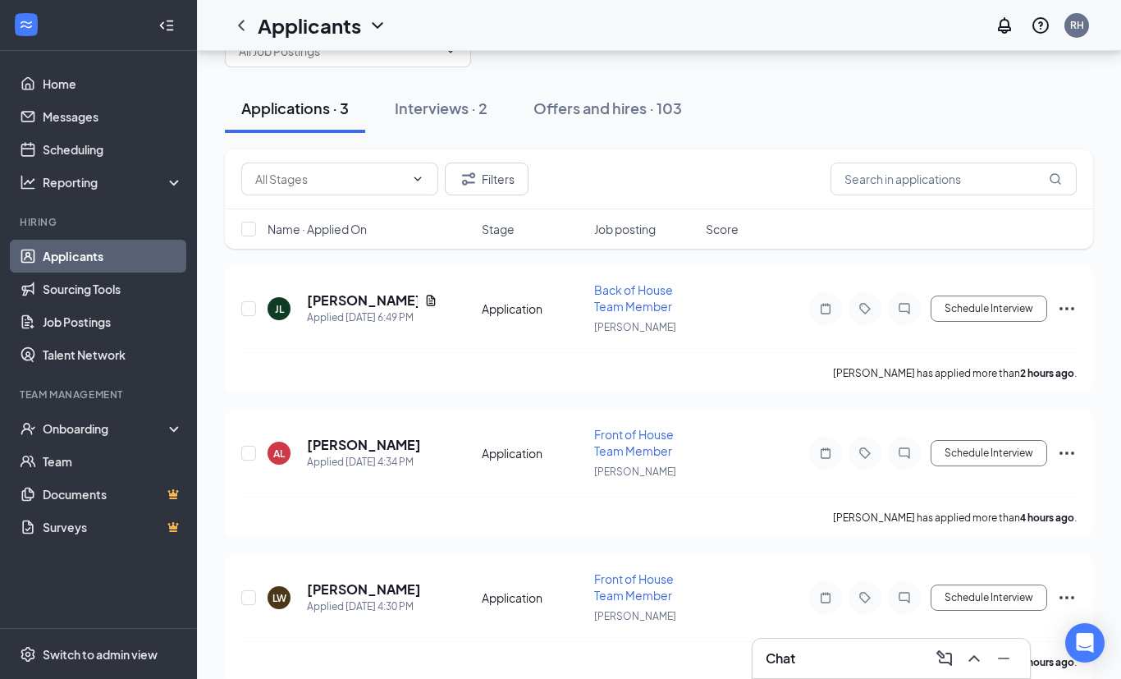
click at [1069, 594] on icon "Ellipses" at bounding box center [1067, 598] width 20 height 20
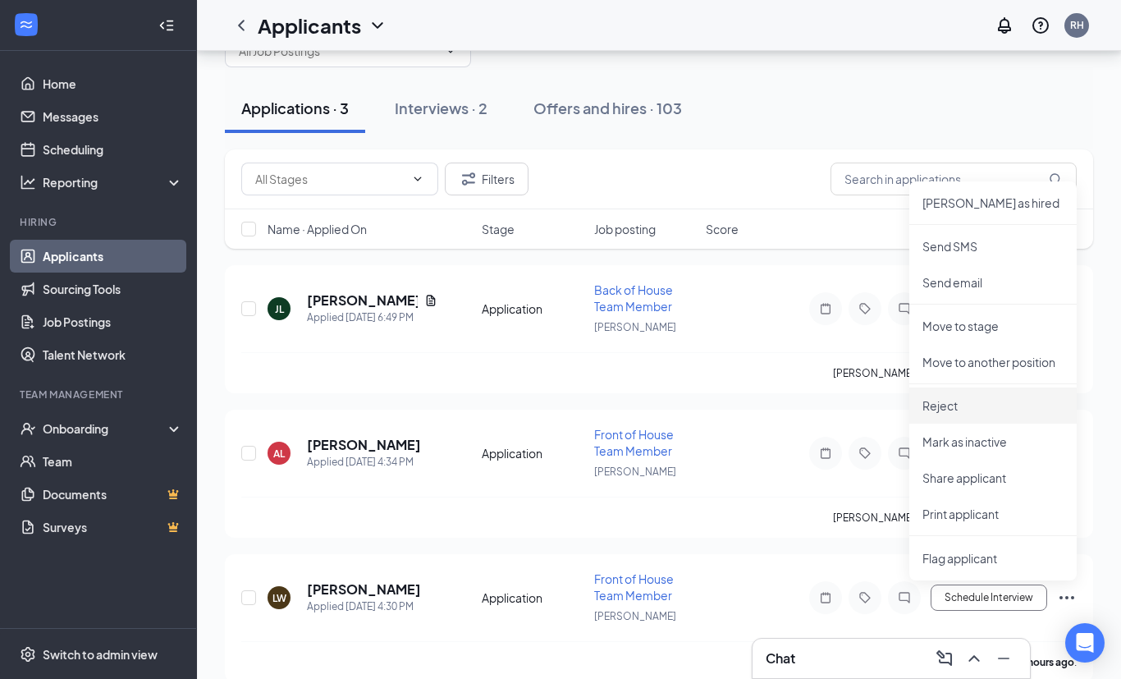
click at [945, 401] on p "Reject" at bounding box center [992, 405] width 141 height 16
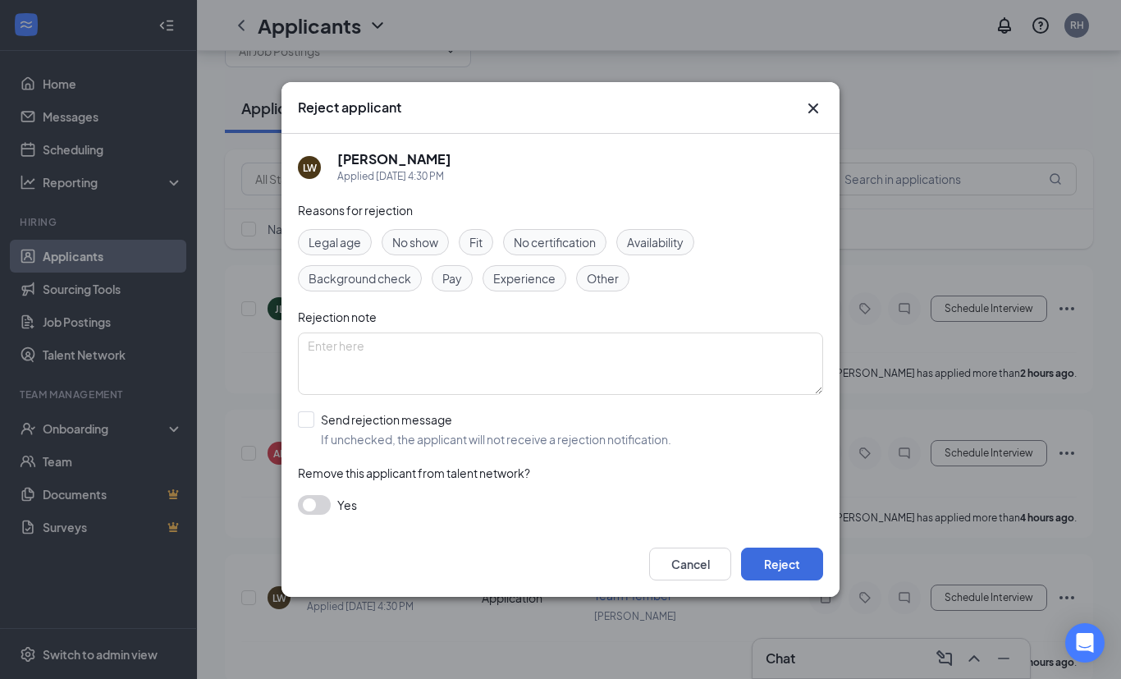
click at [300, 447] on input "Send rejection message If unchecked, the applicant will not receive a rejection…" at bounding box center [484, 429] width 373 height 36
checkbox input "true"
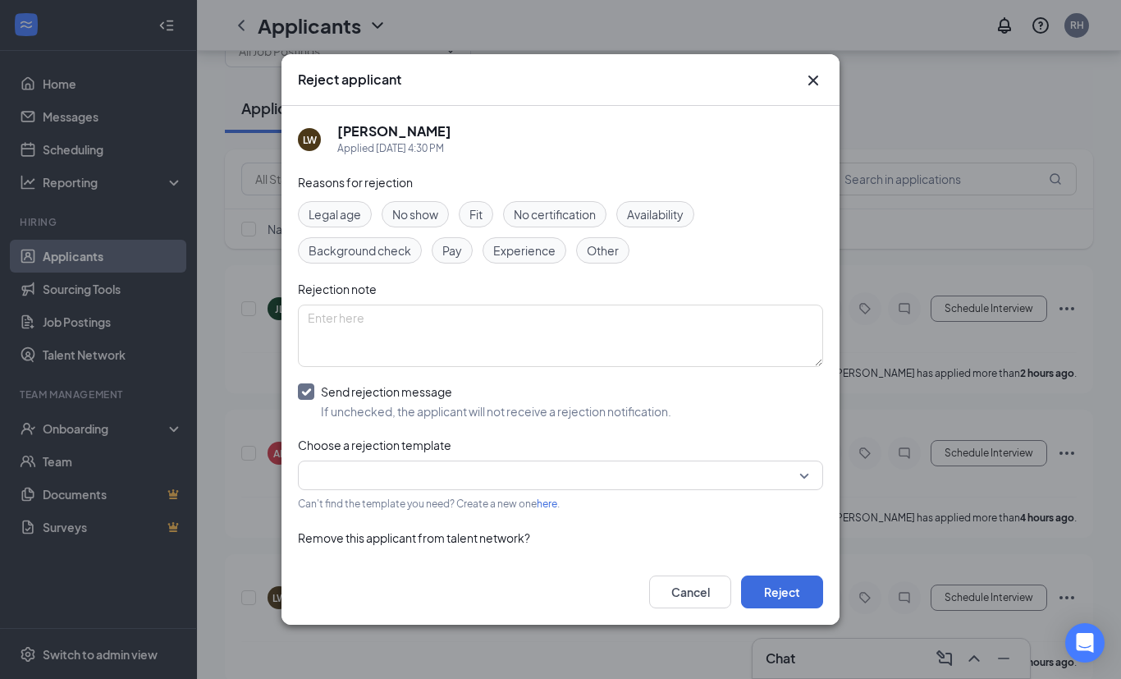
click at [383, 474] on div "Reasons for rejection Legal age No show Fit No certification Availability Backg…" at bounding box center [560, 384] width 525 height 423
click at [373, 489] on input "search" at bounding box center [555, 475] width 494 height 28
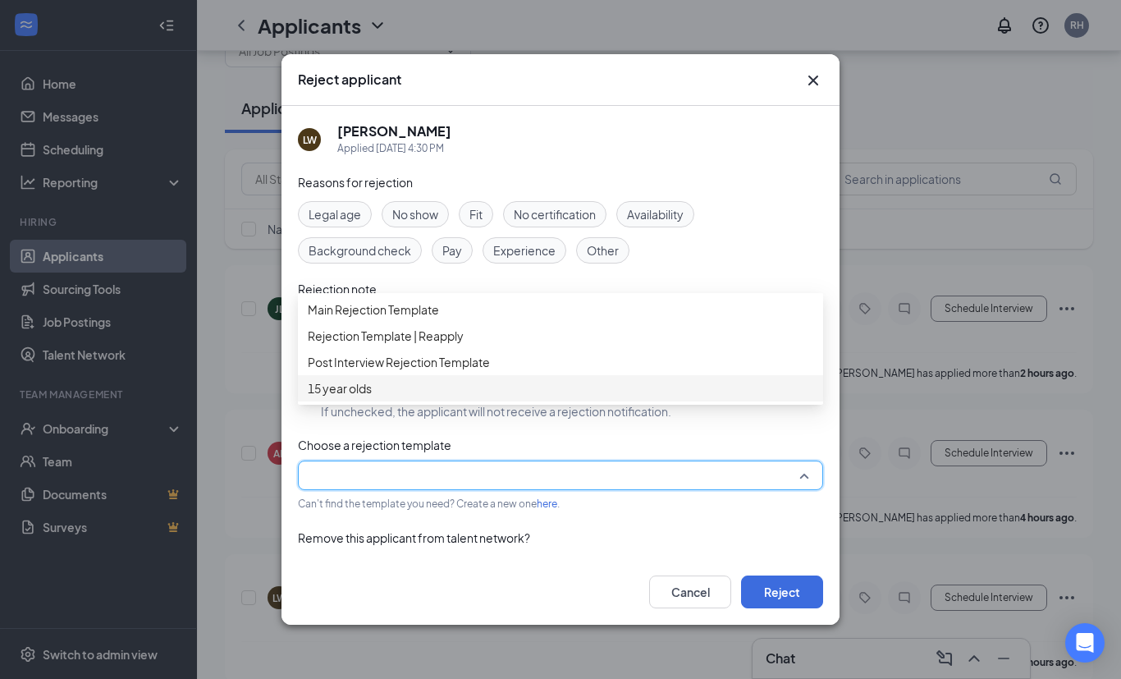
click at [350, 397] on span "15 year olds" at bounding box center [340, 388] width 64 height 18
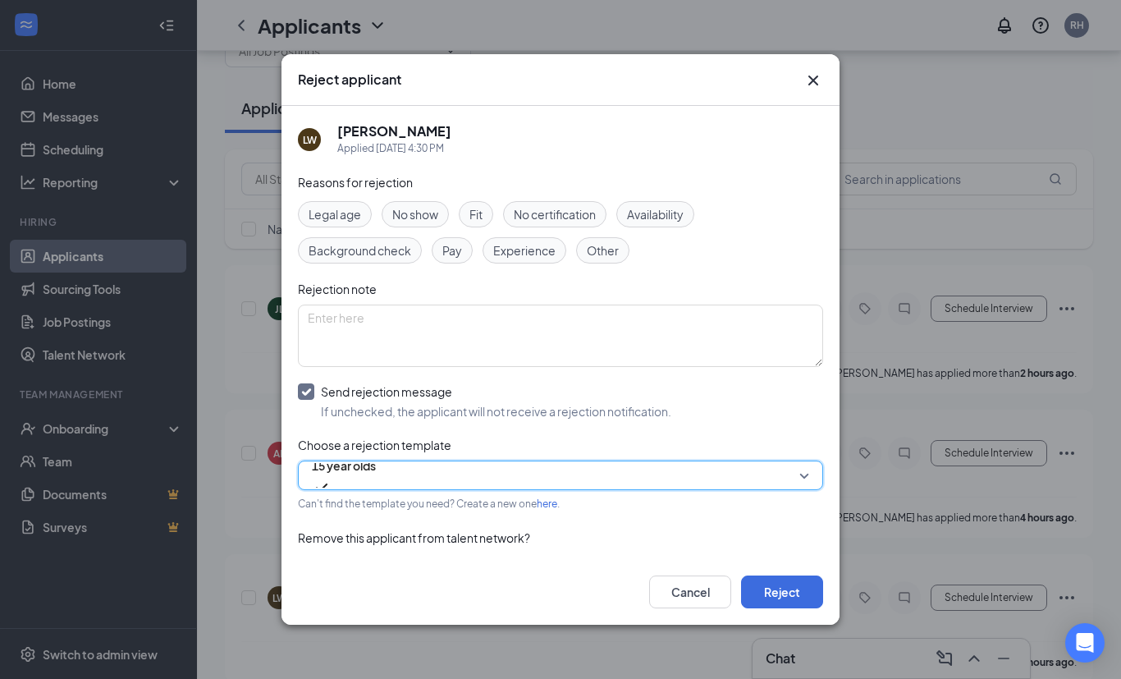
click at [794, 608] on button "Reject" at bounding box center [782, 591] width 82 height 33
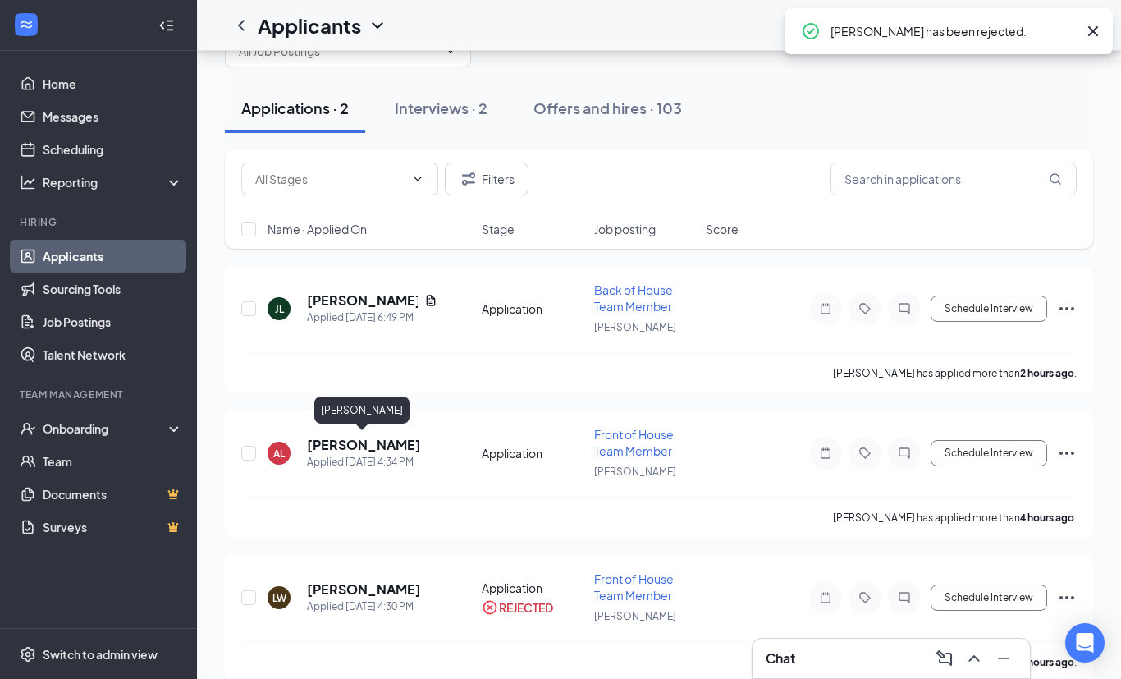
click at [368, 445] on h5 "[PERSON_NAME]" at bounding box center [364, 445] width 114 height 18
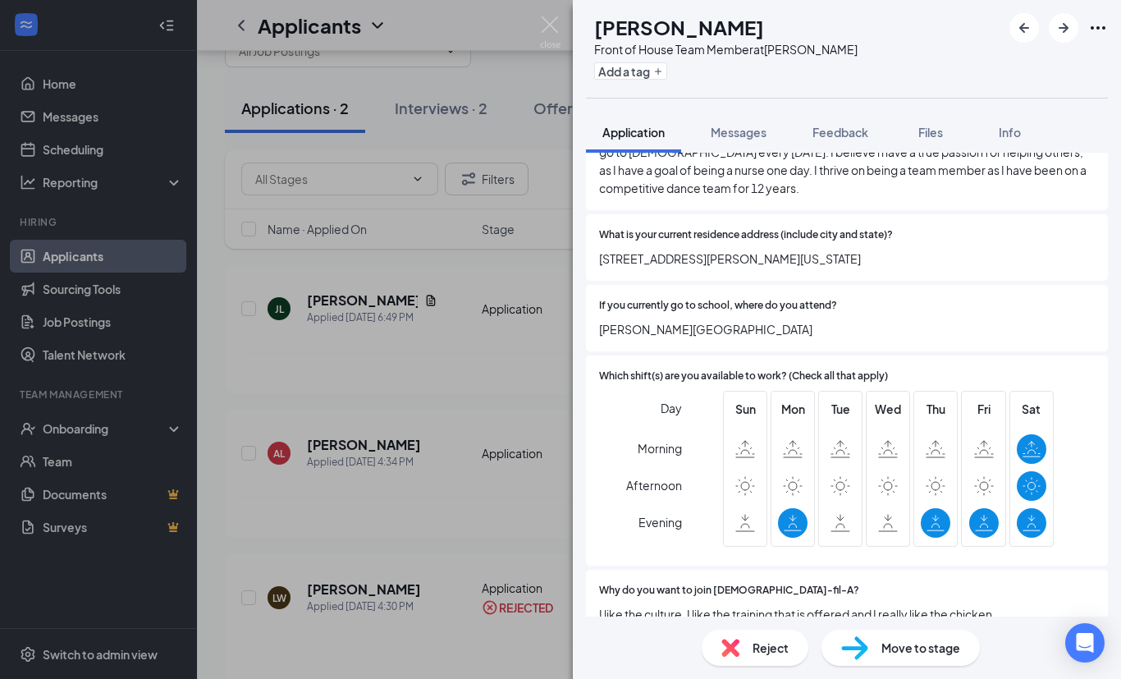
scroll to position [627, 0]
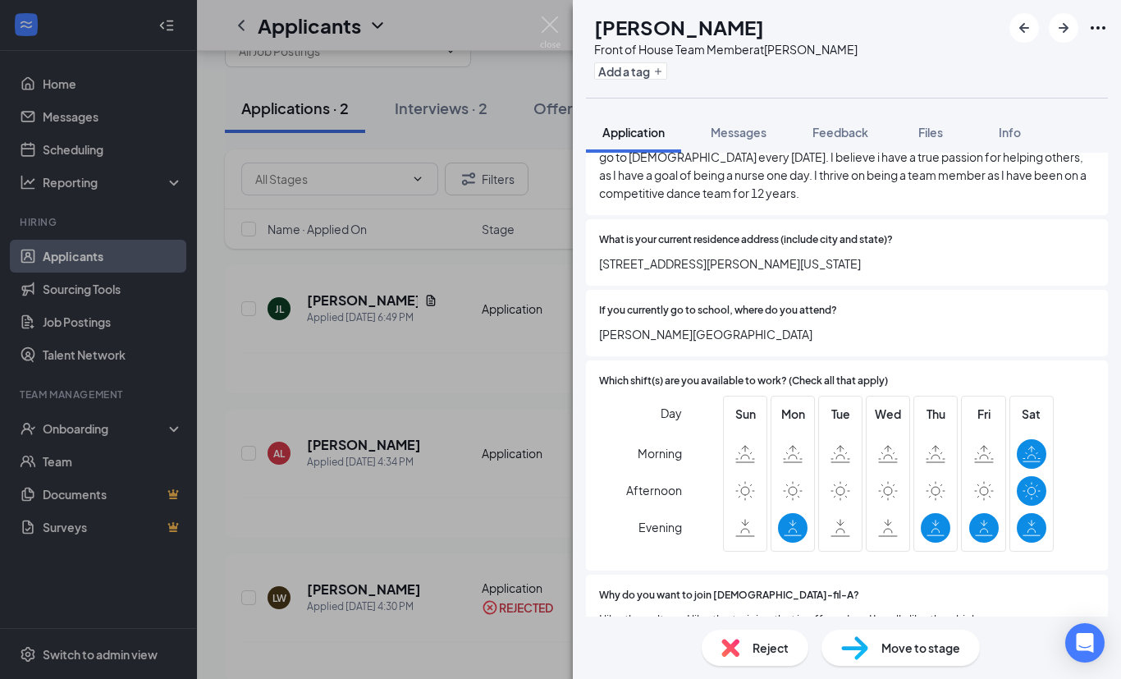
click at [414, 679] on div "AL [PERSON_NAME] Front of House Team Member at [PERSON_NAME] Add a tag Applicat…" at bounding box center [560, 339] width 1121 height 679
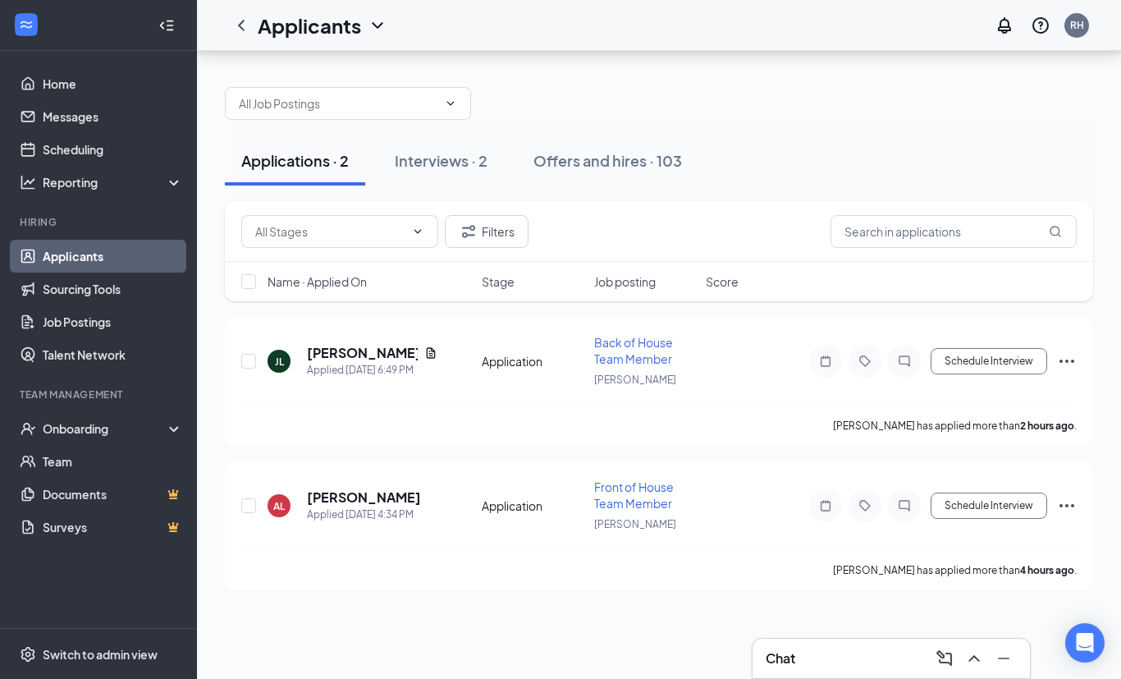
click at [1068, 496] on icon "Ellipses" at bounding box center [1067, 506] width 20 height 20
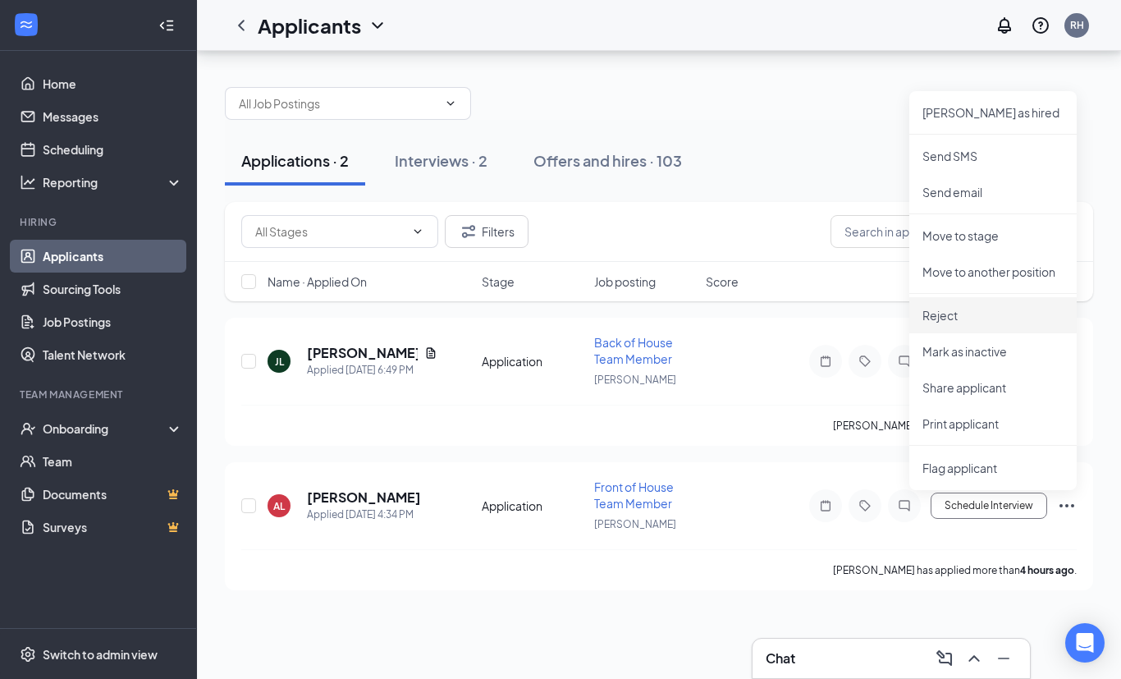
click at [950, 307] on p "Reject" at bounding box center [992, 315] width 141 height 16
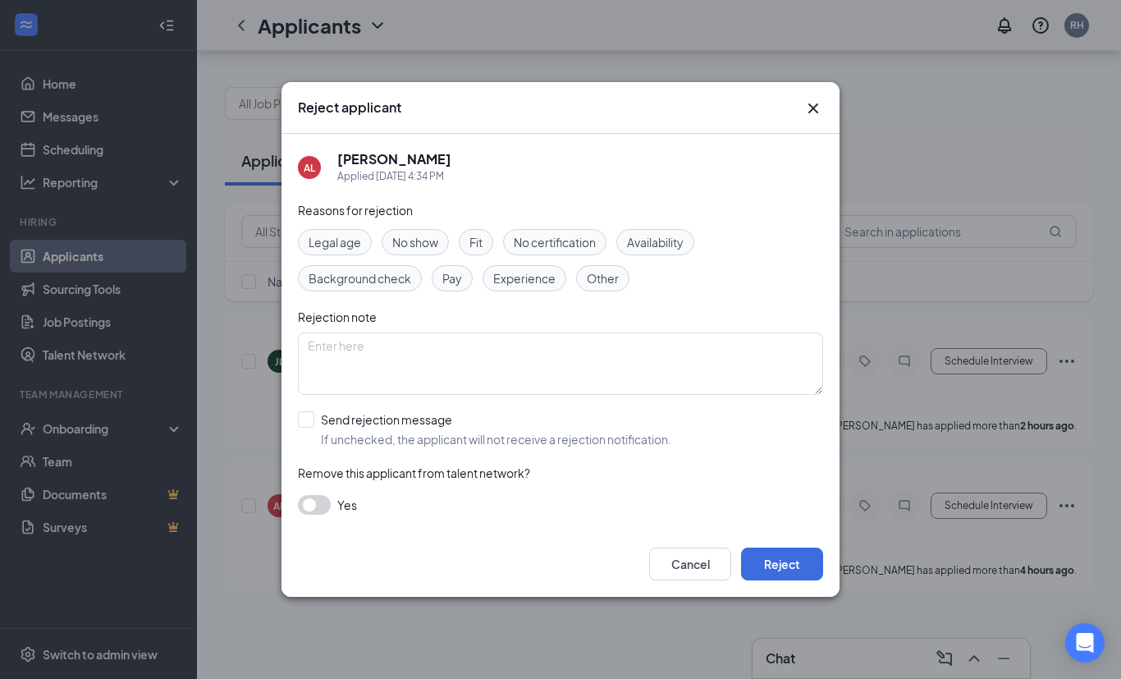
click at [298, 447] on input "Send rejection message If unchecked, the applicant will not receive a rejection…" at bounding box center [484, 429] width 373 height 36
checkbox input "true"
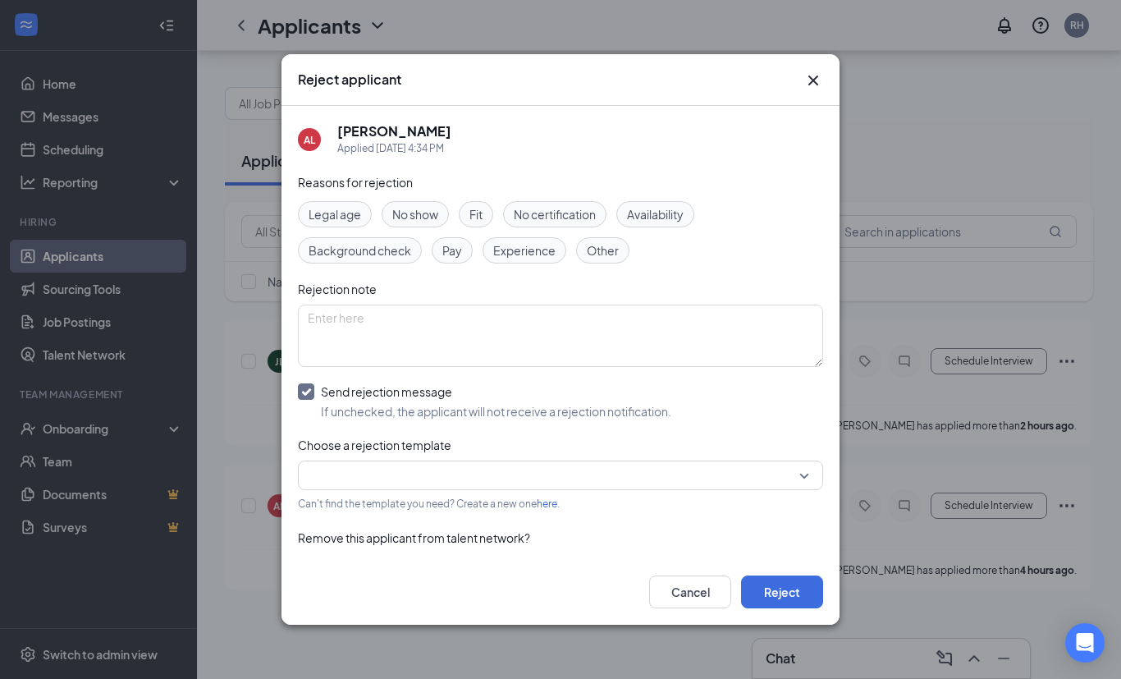
click at [373, 489] on input "search" at bounding box center [555, 475] width 494 height 28
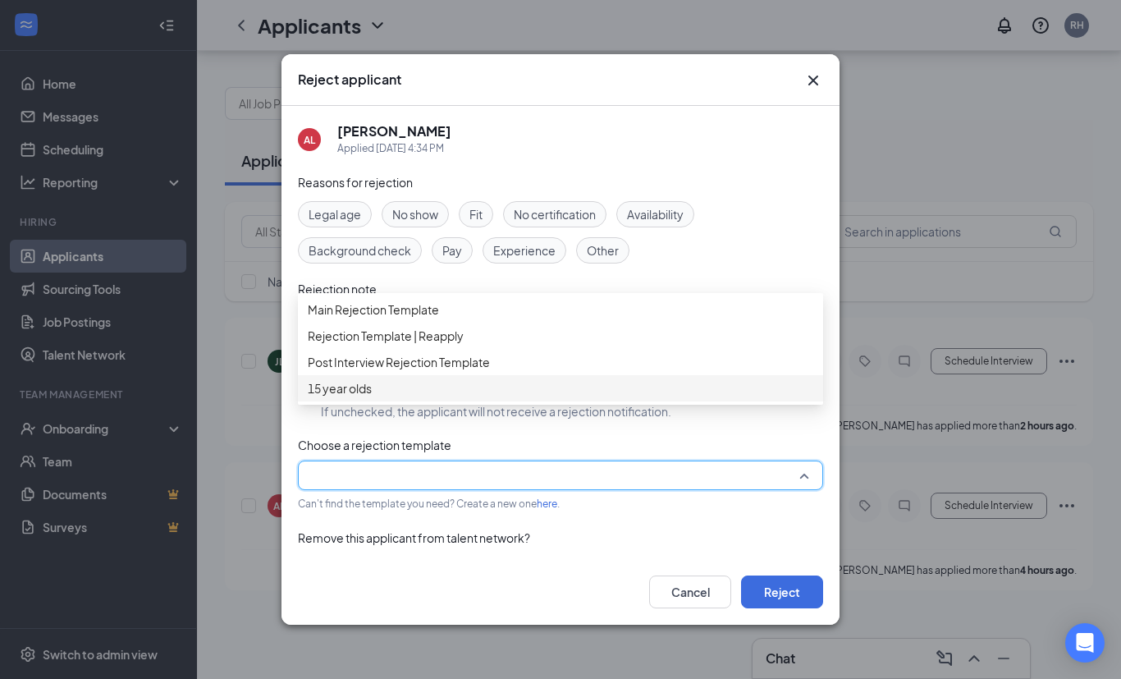
click at [358, 397] on span "15 year olds" at bounding box center [340, 388] width 64 height 18
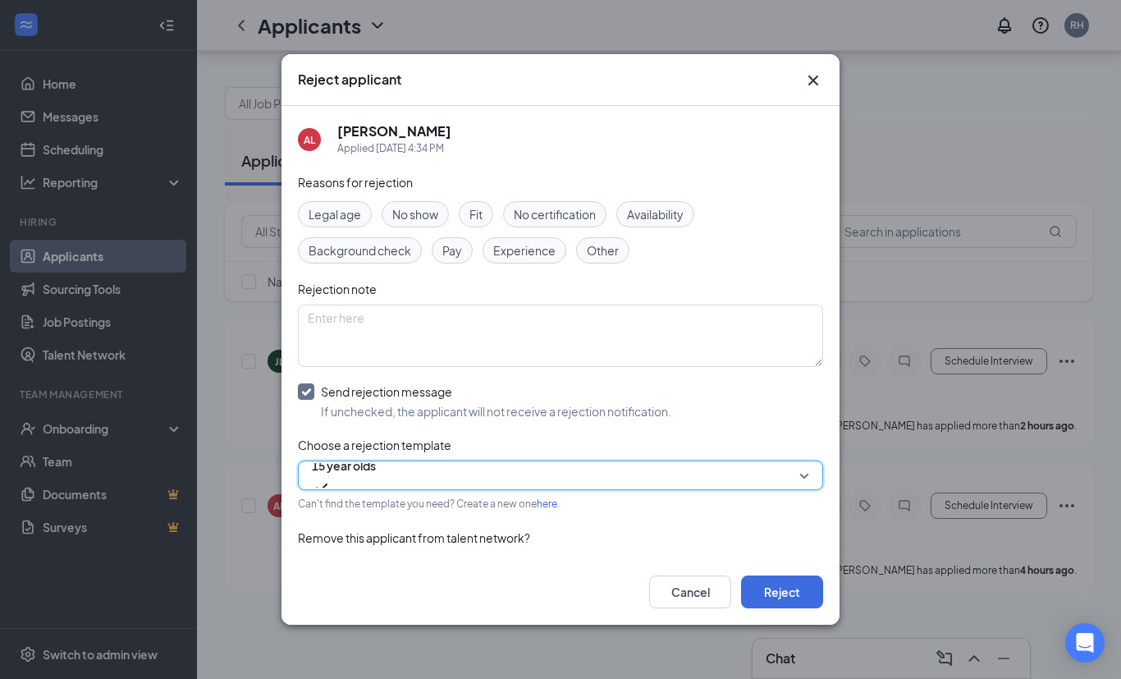
click at [788, 608] on button "Reject" at bounding box center [782, 591] width 82 height 33
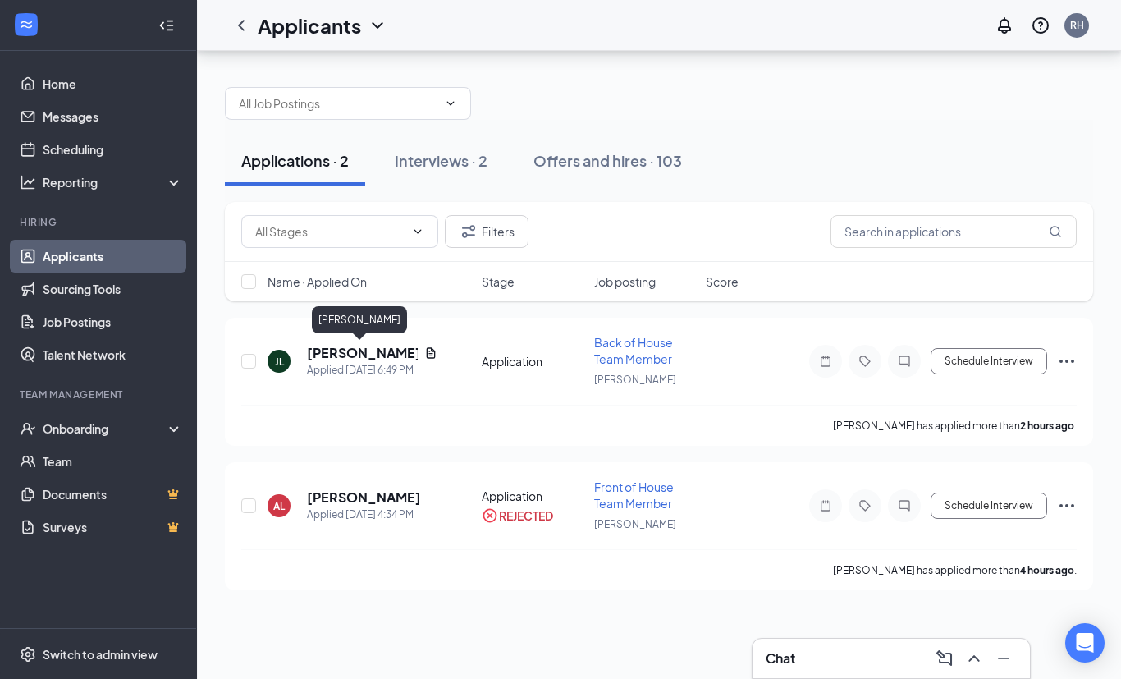
click at [350, 344] on h5 "[PERSON_NAME]" at bounding box center [362, 353] width 111 height 18
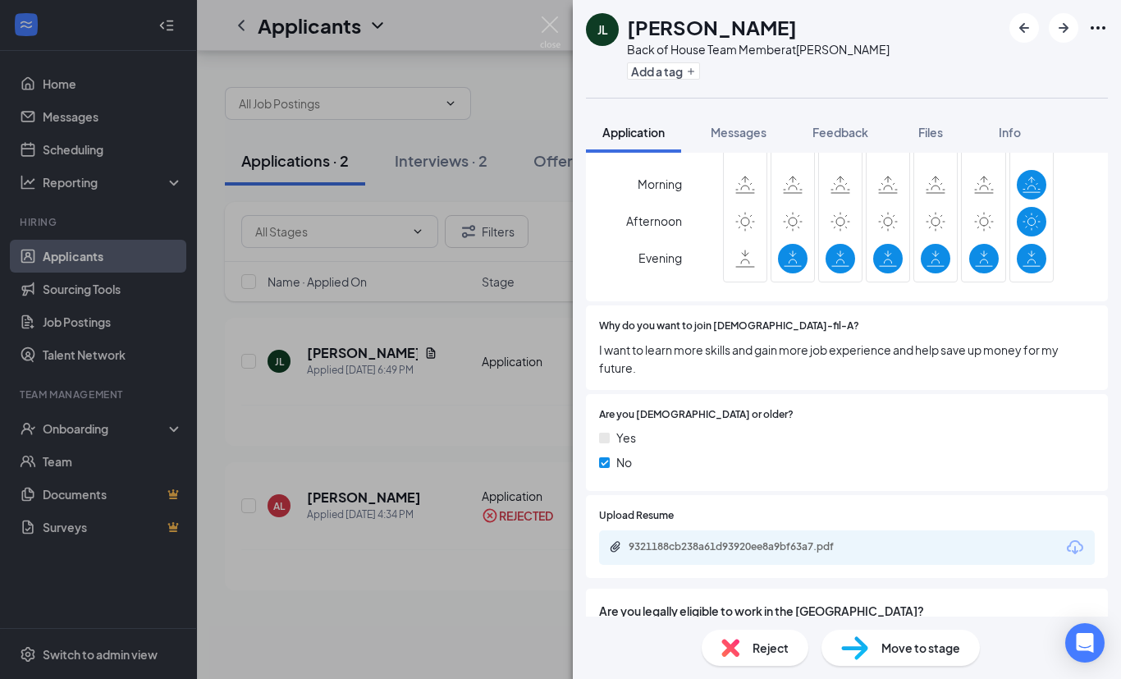
scroll to position [857, 0]
click at [423, 641] on div "[PERSON_NAME] Back of House Team Member at [PERSON_NAME] Add a tag Application …" at bounding box center [560, 339] width 1121 height 679
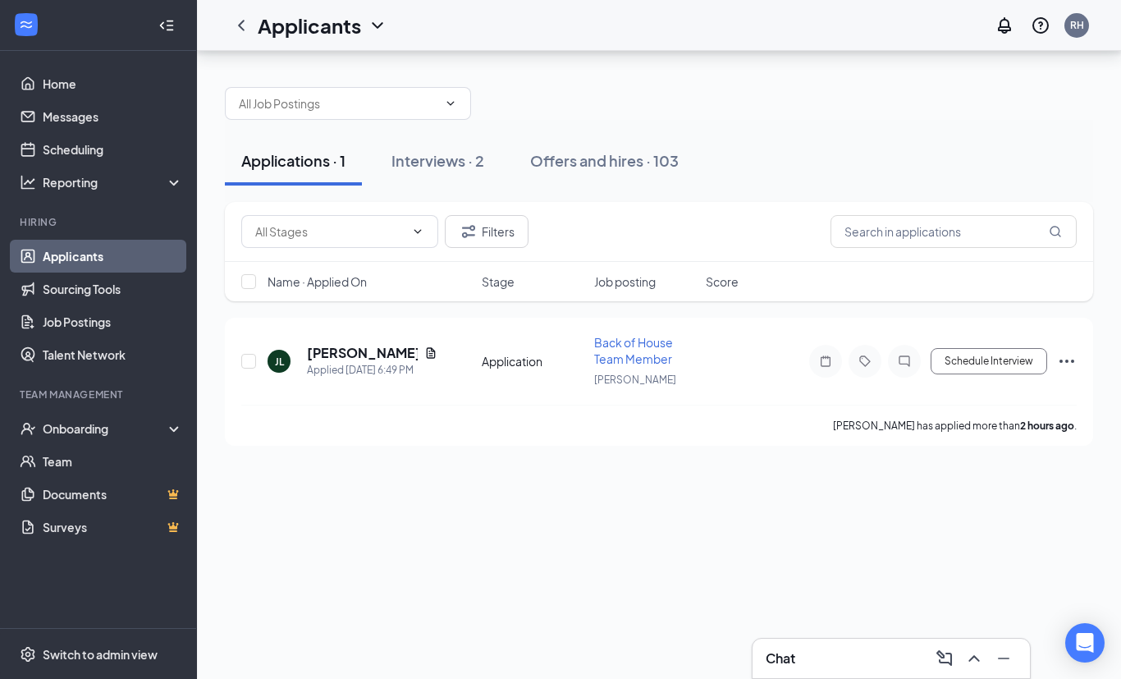
click at [1073, 351] on icon "Ellipses" at bounding box center [1067, 361] width 20 height 20
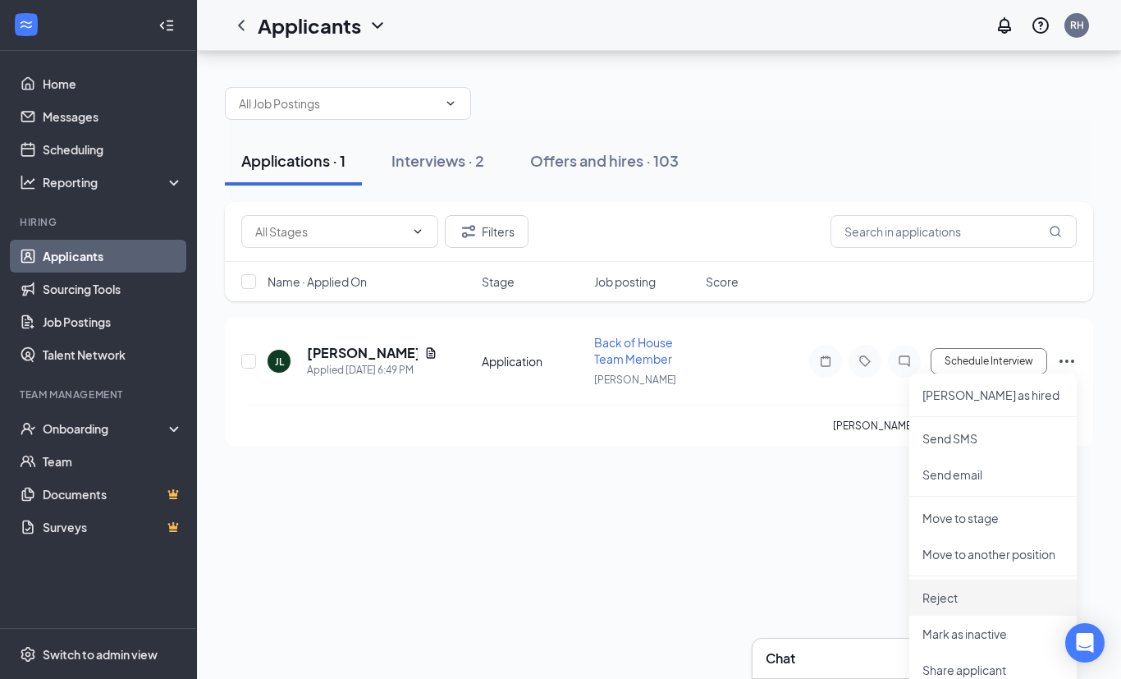
click at [954, 579] on li "Reject" at bounding box center [992, 597] width 167 height 36
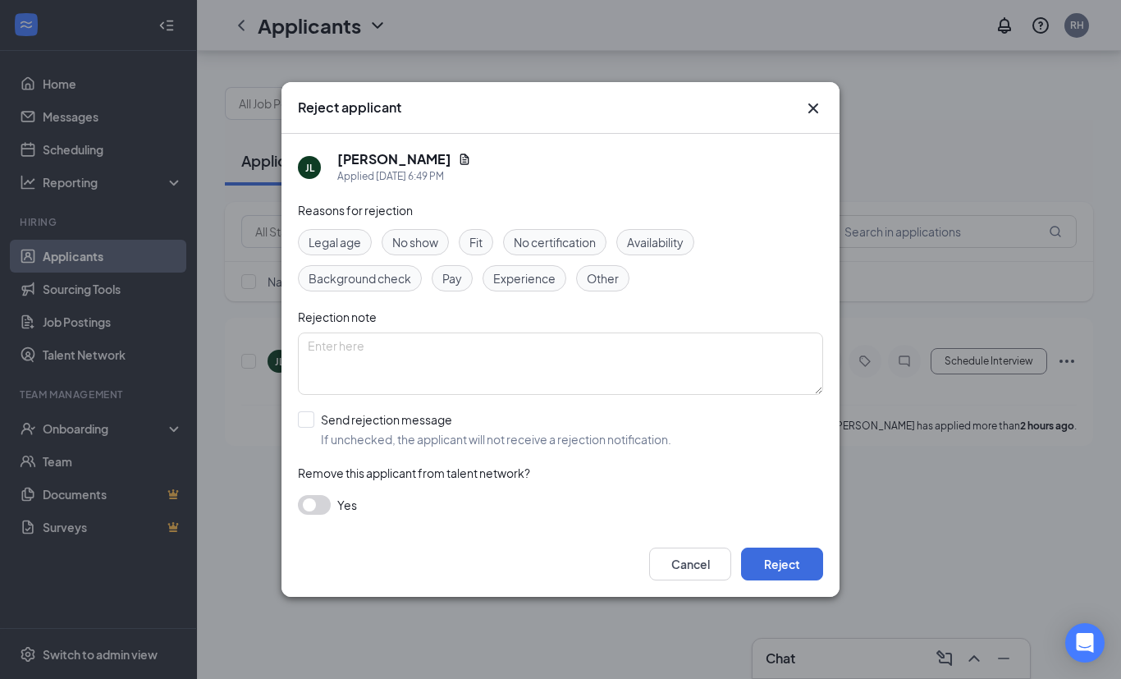
click at [309, 447] on input "Send rejection message If unchecked, the applicant will not receive a rejection…" at bounding box center [484, 429] width 373 height 36
checkbox input "true"
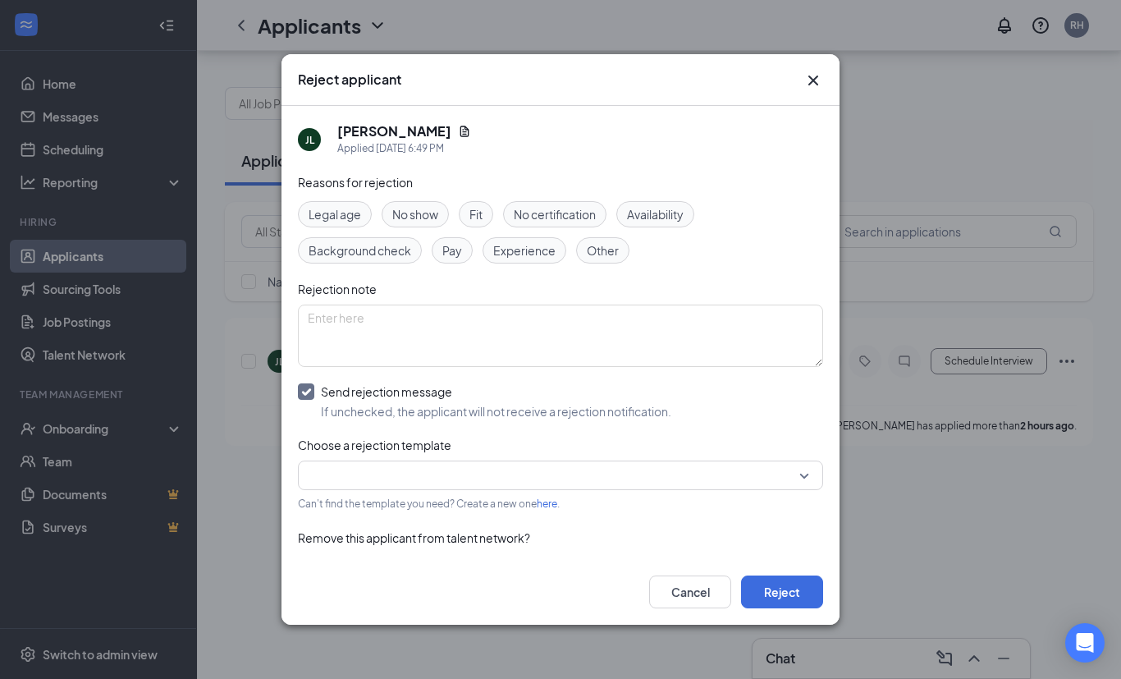
click at [378, 489] on input "search" at bounding box center [555, 475] width 494 height 28
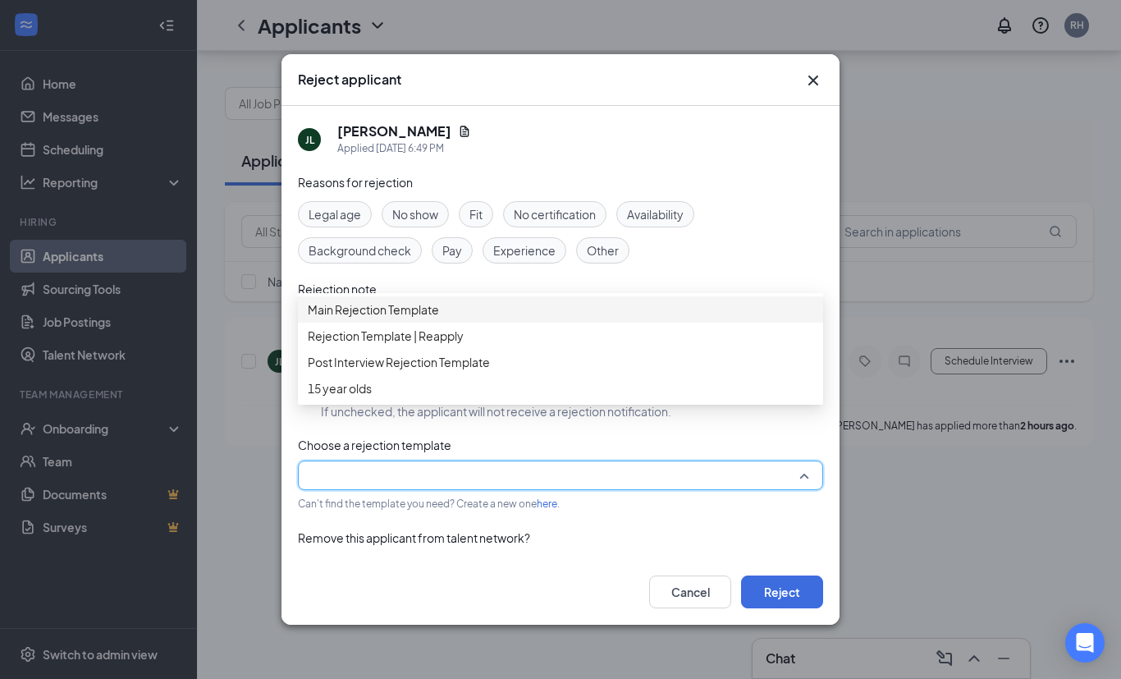
click at [360, 397] on span "15 year olds" at bounding box center [340, 388] width 64 height 18
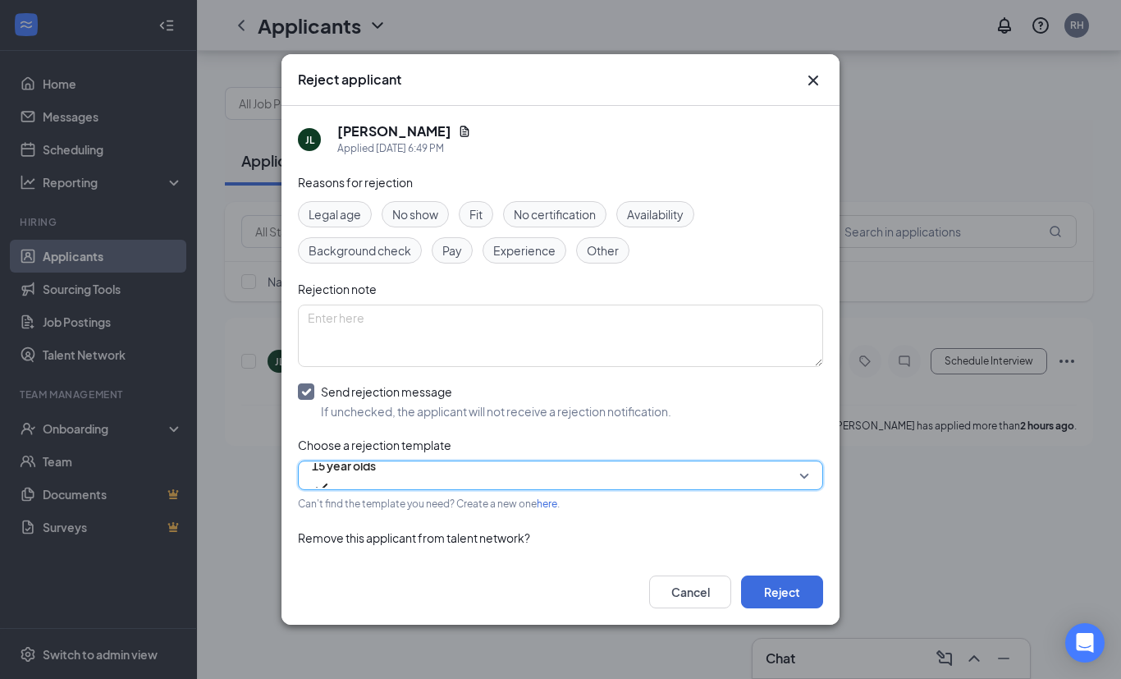
click at [798, 608] on button "Reject" at bounding box center [782, 591] width 82 height 33
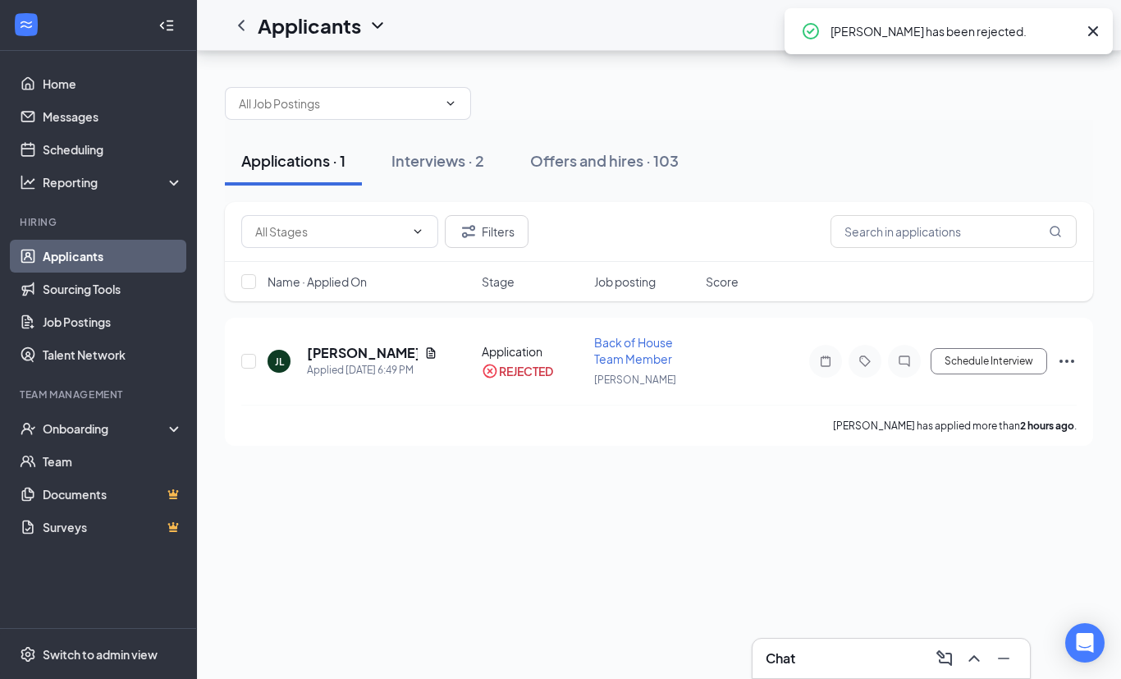
click at [451, 150] on div "Interviews · 2" at bounding box center [437, 160] width 93 height 21
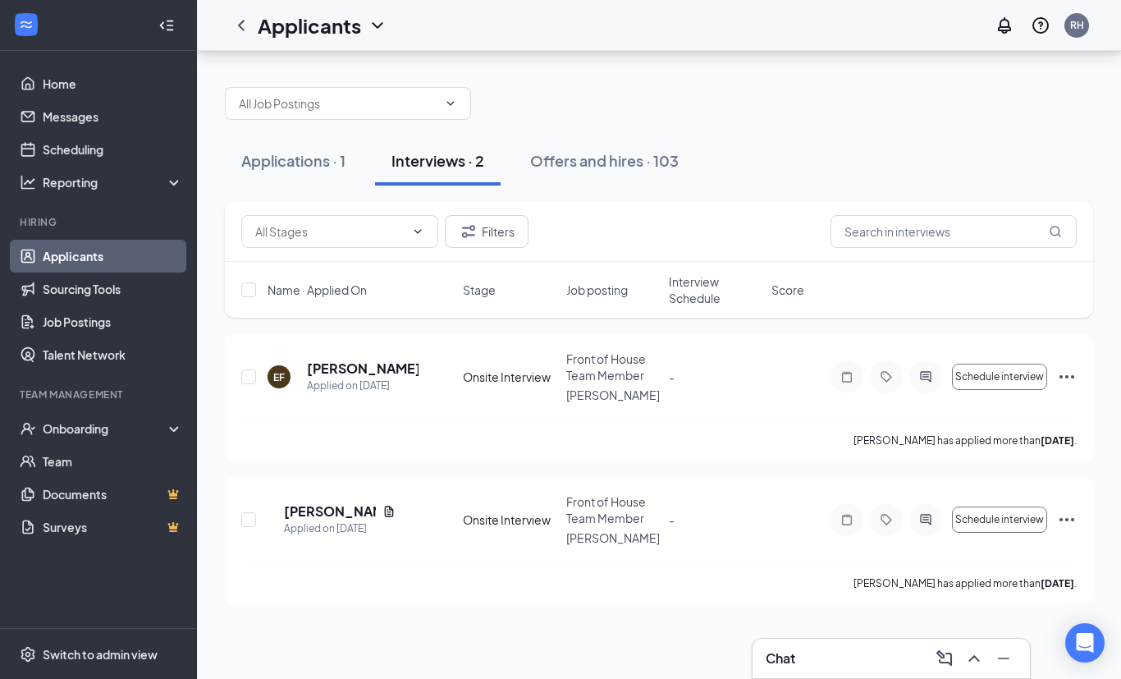
click at [1069, 510] on icon "Ellipses" at bounding box center [1067, 520] width 20 height 20
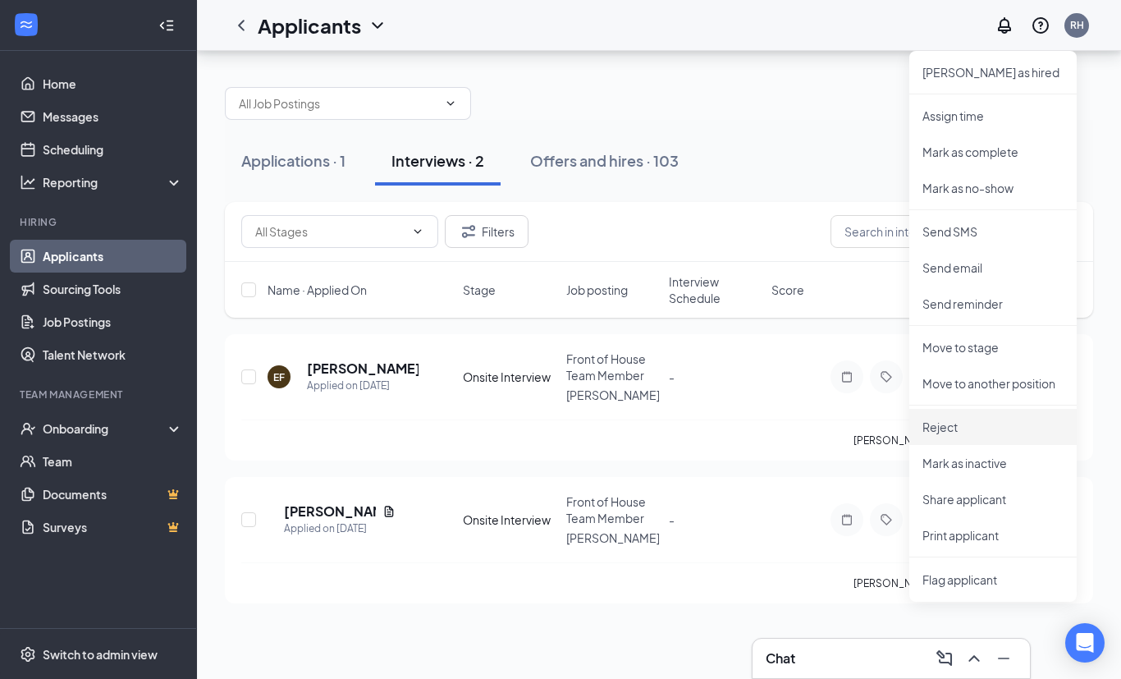
click at [950, 419] on p "Reject" at bounding box center [992, 427] width 141 height 16
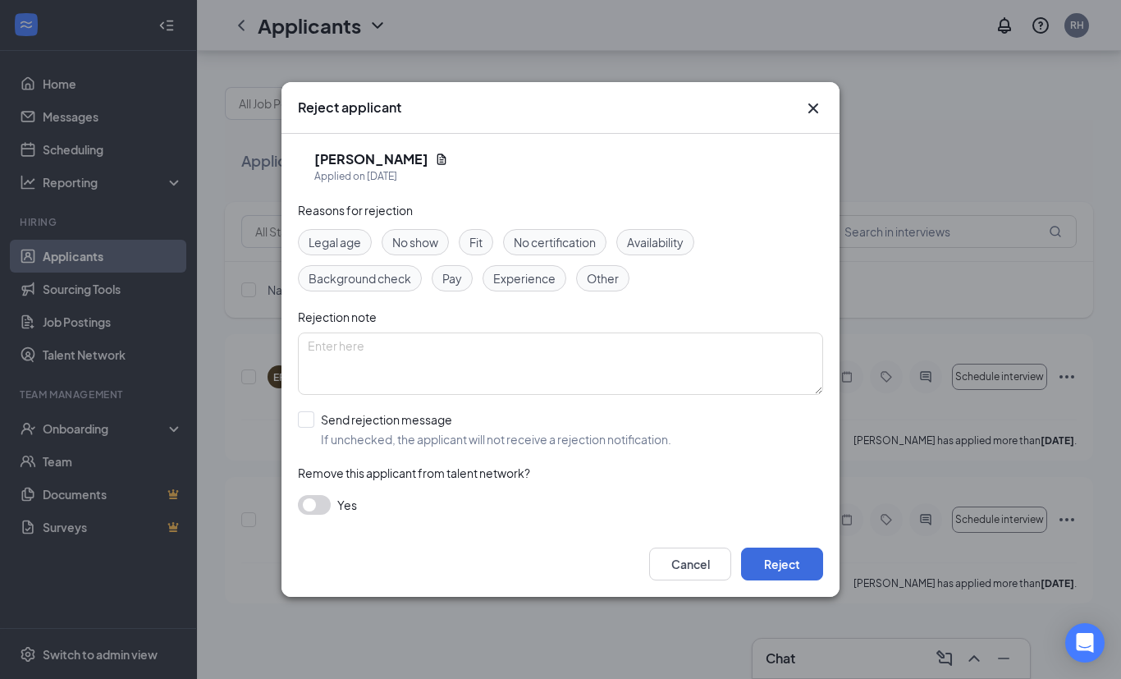
click at [309, 447] on input "Send rejection message If unchecked, the applicant will not receive a rejection…" at bounding box center [484, 429] width 373 height 36
checkbox input "true"
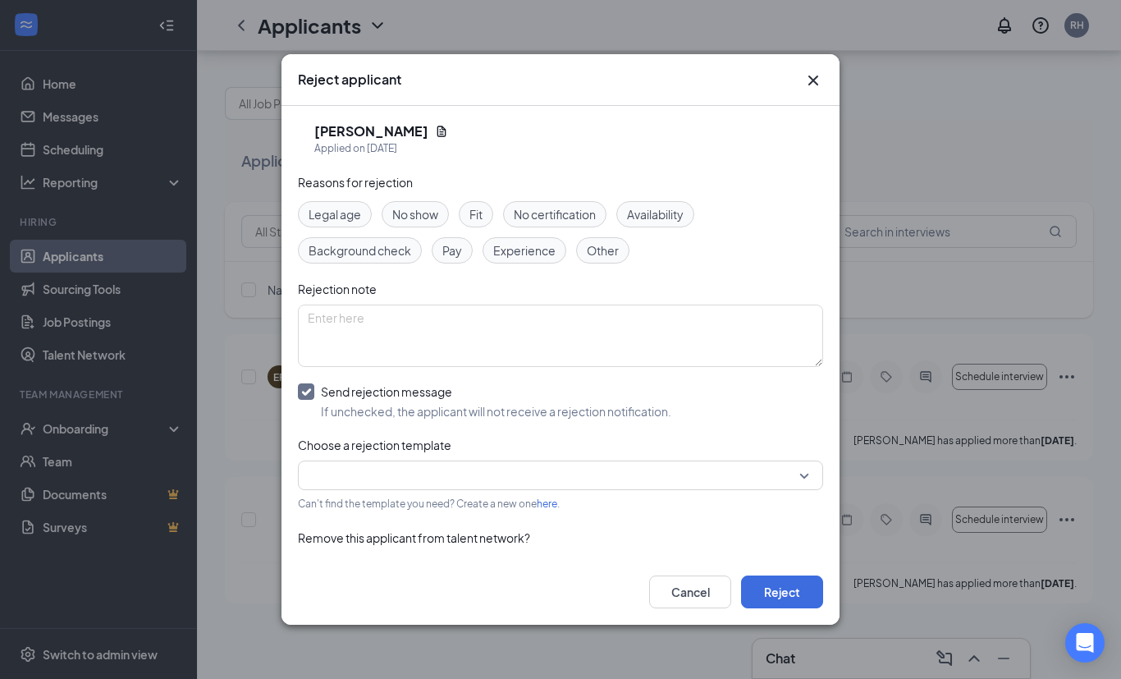
click at [391, 489] on input "search" at bounding box center [555, 475] width 494 height 28
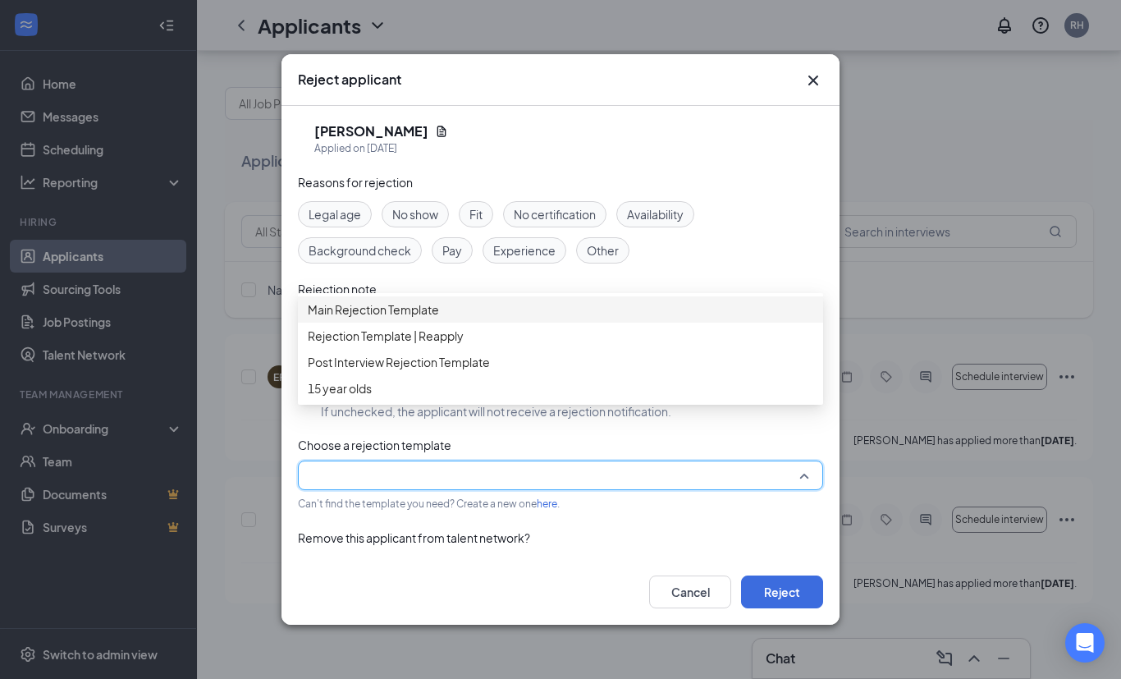
click at [423, 318] on span "Main Rejection Template" at bounding box center [373, 309] width 131 height 18
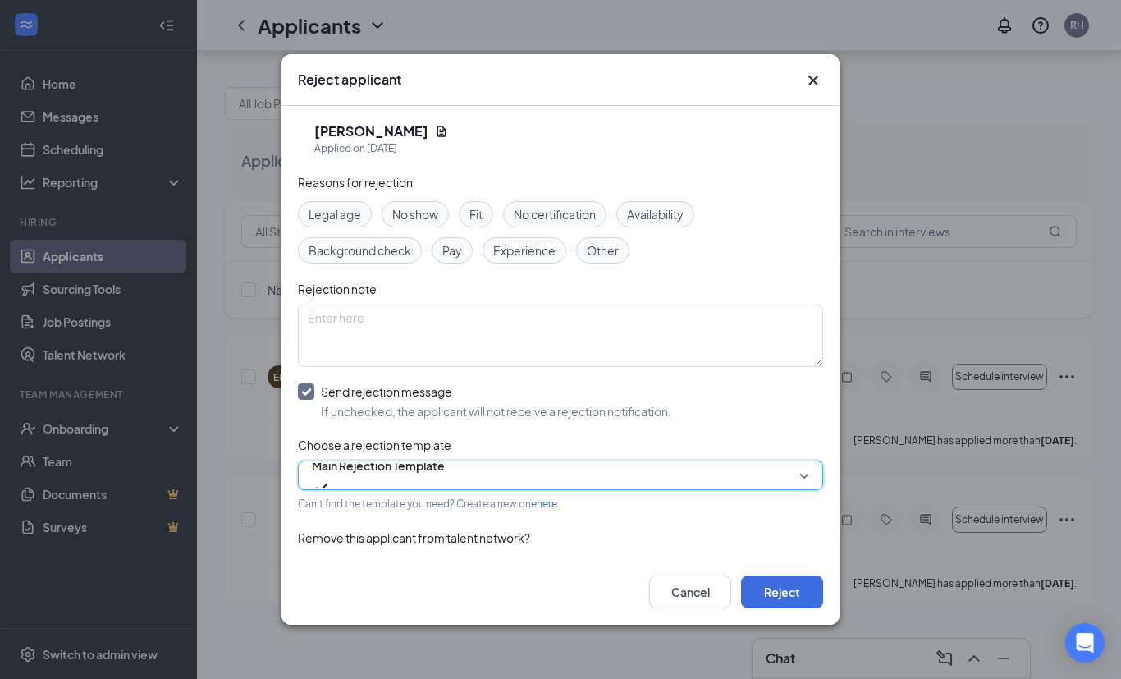
click at [782, 608] on button "Reject" at bounding box center [782, 591] width 82 height 33
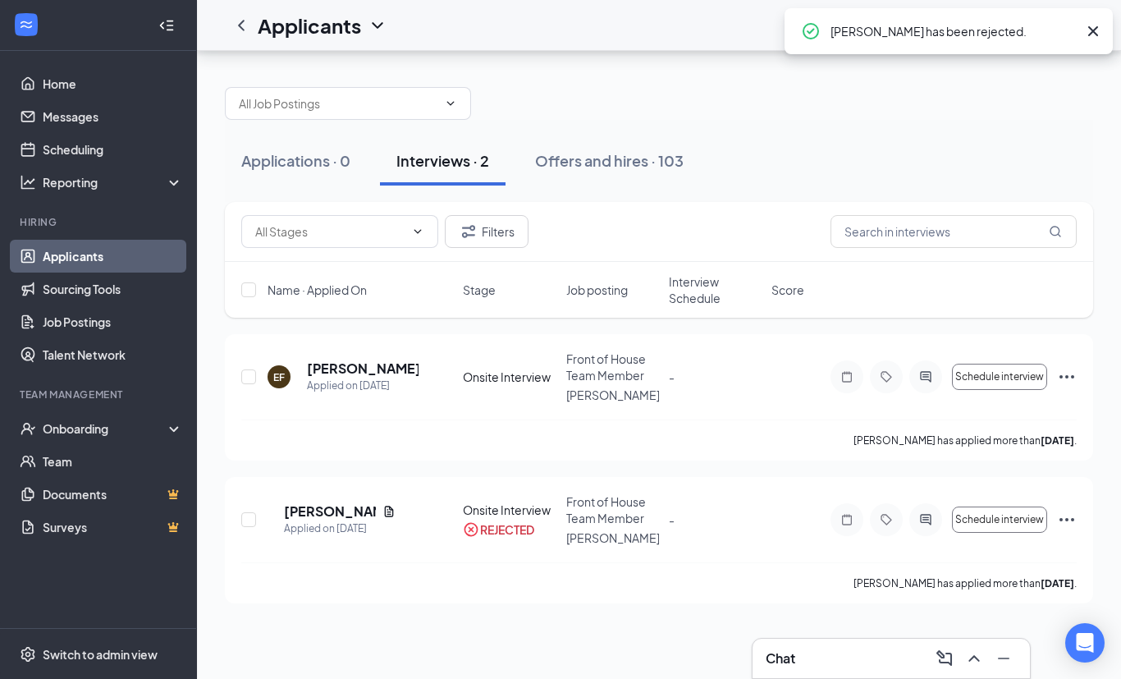
click at [1073, 367] on icon "Ellipses" at bounding box center [1067, 377] width 20 height 20
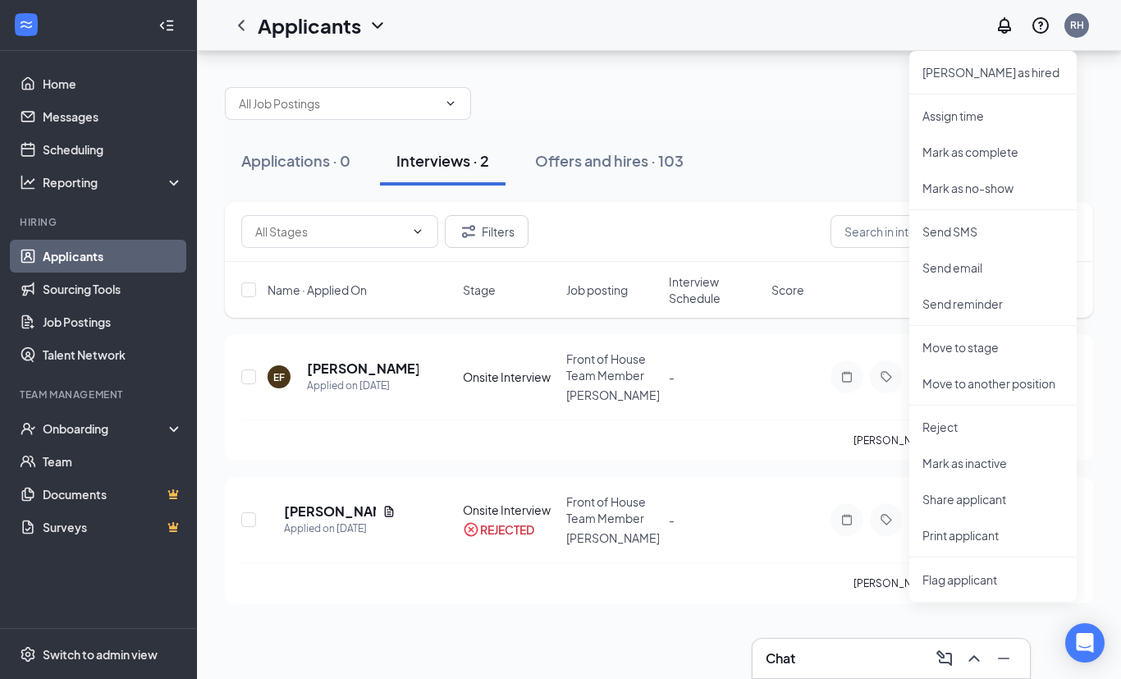
click at [963, 419] on p "Reject" at bounding box center [992, 427] width 141 height 16
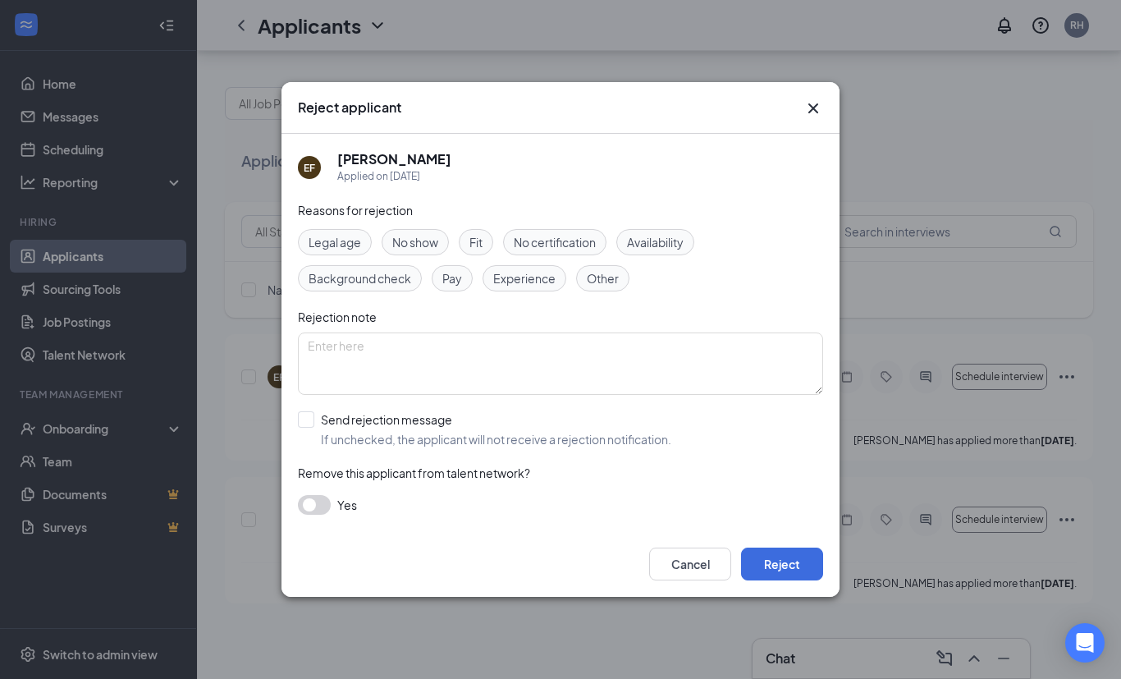
click at [310, 447] on input "Send rejection message If unchecked, the applicant will not receive a rejection…" at bounding box center [484, 429] width 373 height 36
checkbox input "true"
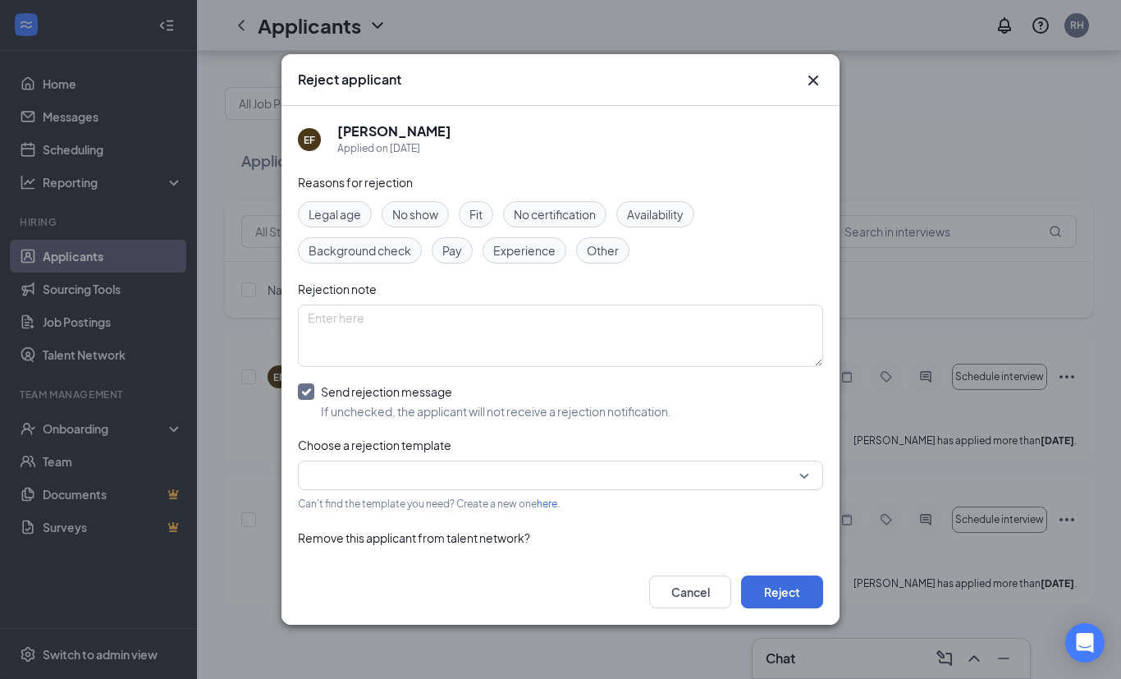
click at [390, 489] on input "search" at bounding box center [555, 475] width 494 height 28
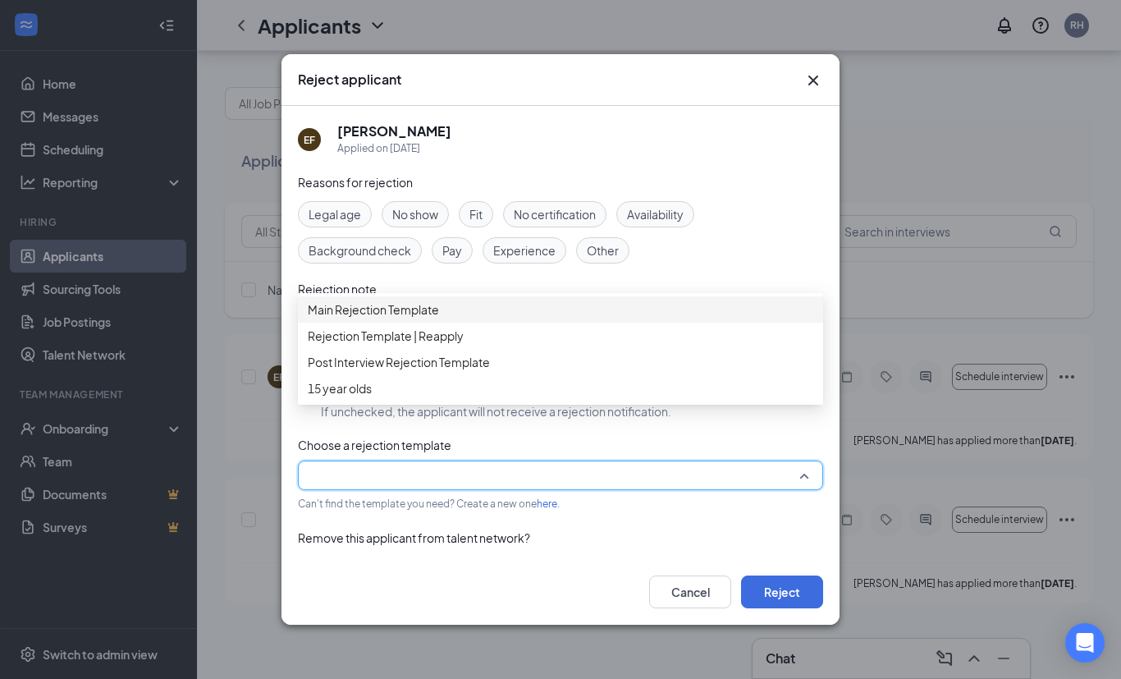
click at [409, 318] on span "Main Rejection Template" at bounding box center [373, 309] width 131 height 18
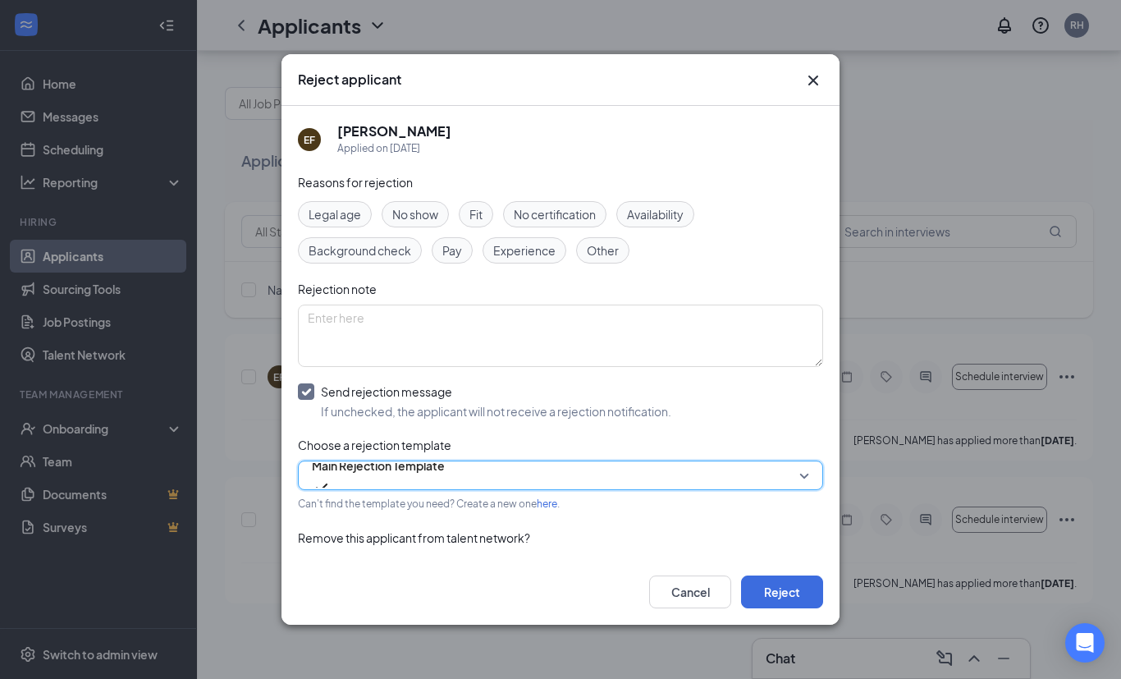
click at [780, 608] on button "Reject" at bounding box center [782, 591] width 82 height 33
